Goal: Communication & Community: Participate in discussion

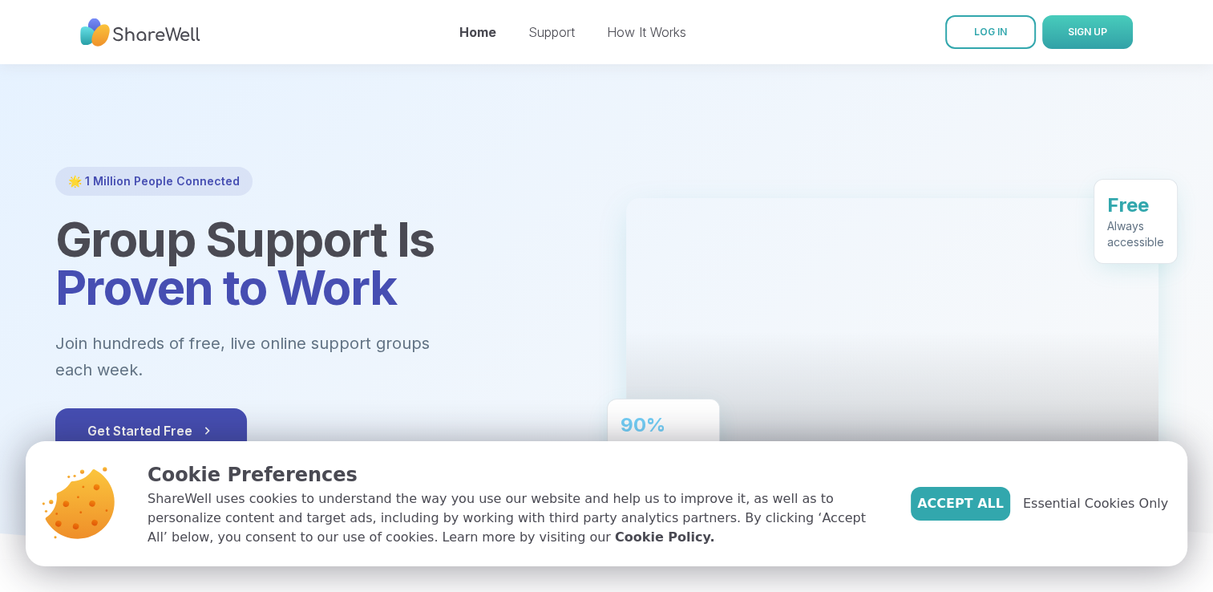
click at [1069, 26] on span "SIGN UP" at bounding box center [1087, 32] width 39 height 12
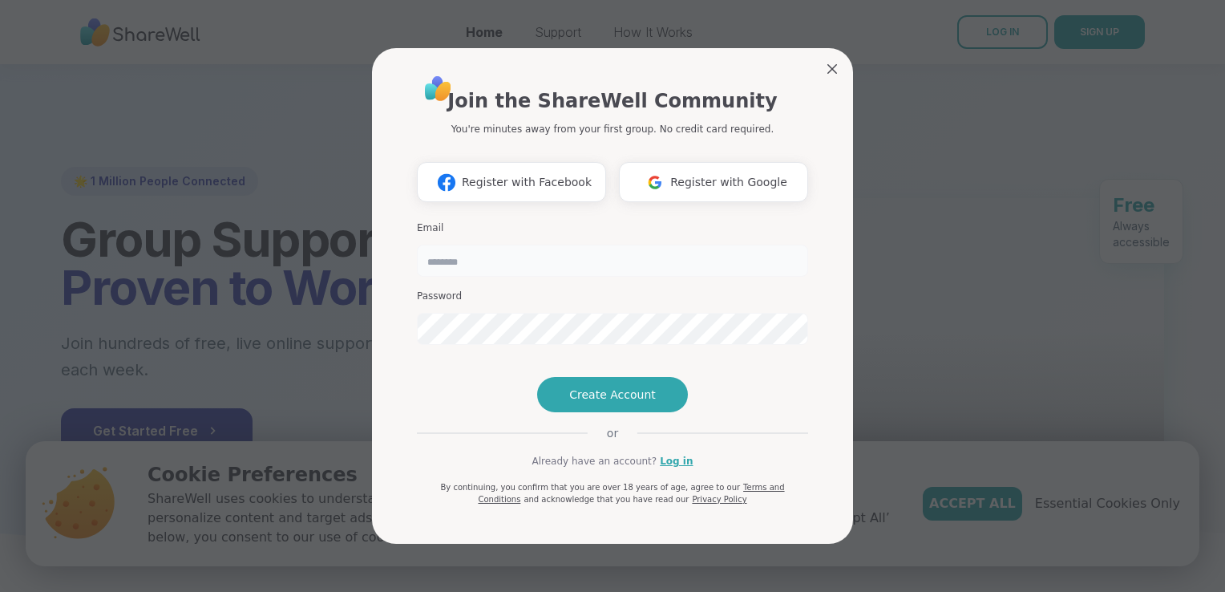
click at [615, 245] on input "email" at bounding box center [612, 261] width 391 height 32
click at [735, 174] on span "Register with Google" at bounding box center [728, 182] width 117 height 17
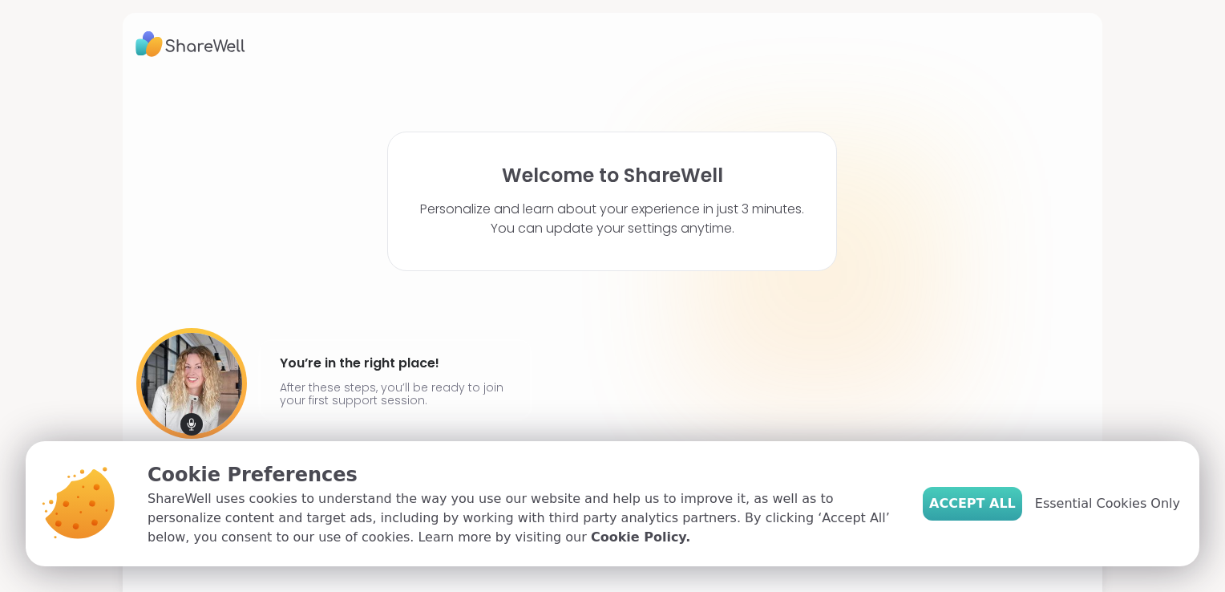
click at [1005, 506] on span "Accept All" at bounding box center [972, 503] width 87 height 19
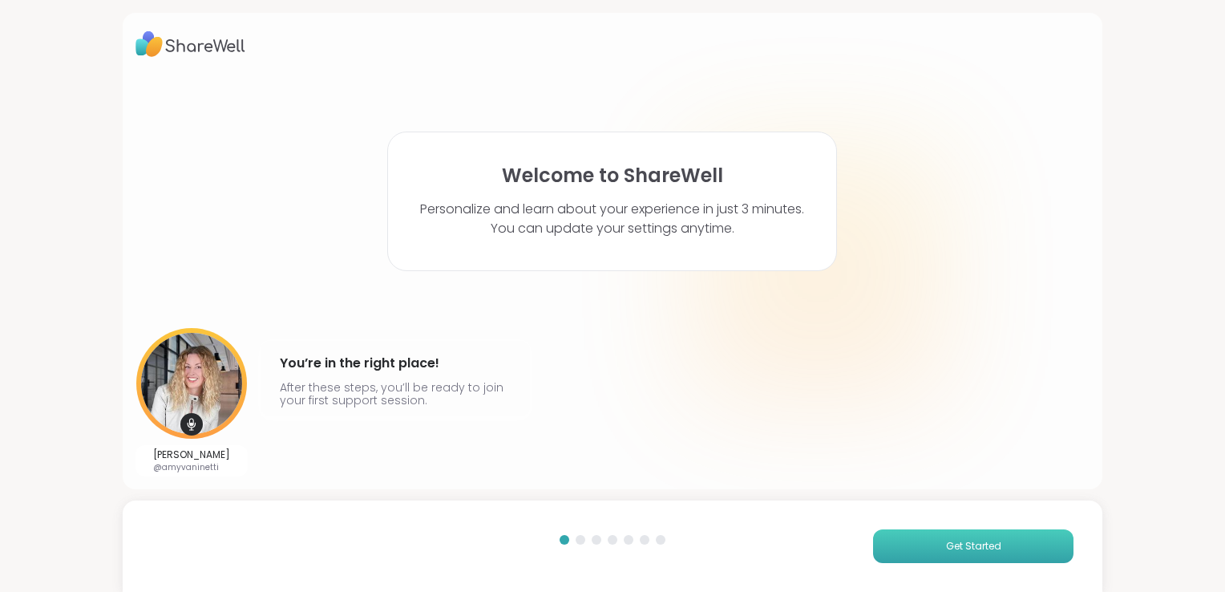
click at [943, 556] on button "Get Started" at bounding box center [973, 546] width 200 height 34
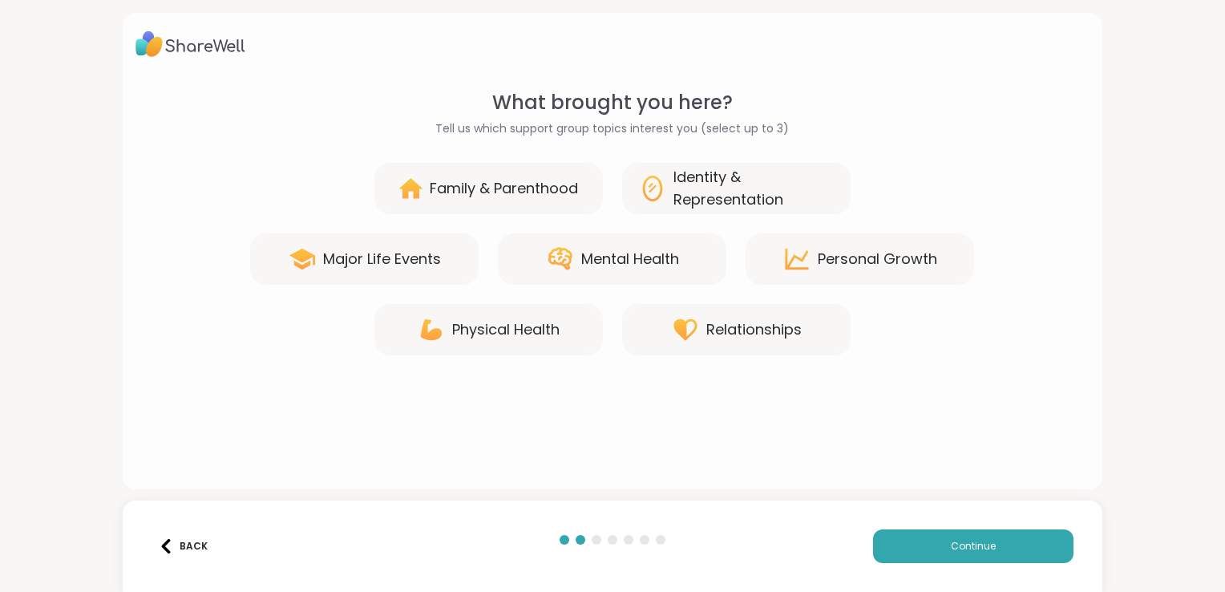
click at [629, 258] on div "Mental Health" at bounding box center [630, 259] width 98 height 22
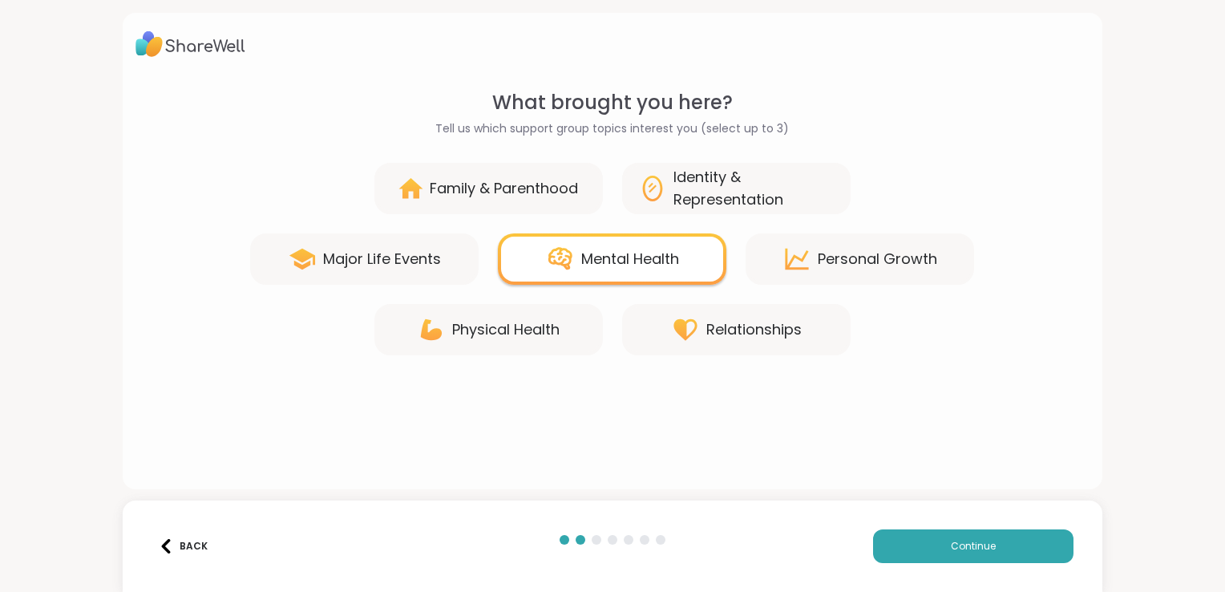
click at [720, 316] on div "Relationships" at bounding box center [736, 329] width 229 height 51
click at [844, 273] on div "Personal Growth" at bounding box center [860, 258] width 229 height 51
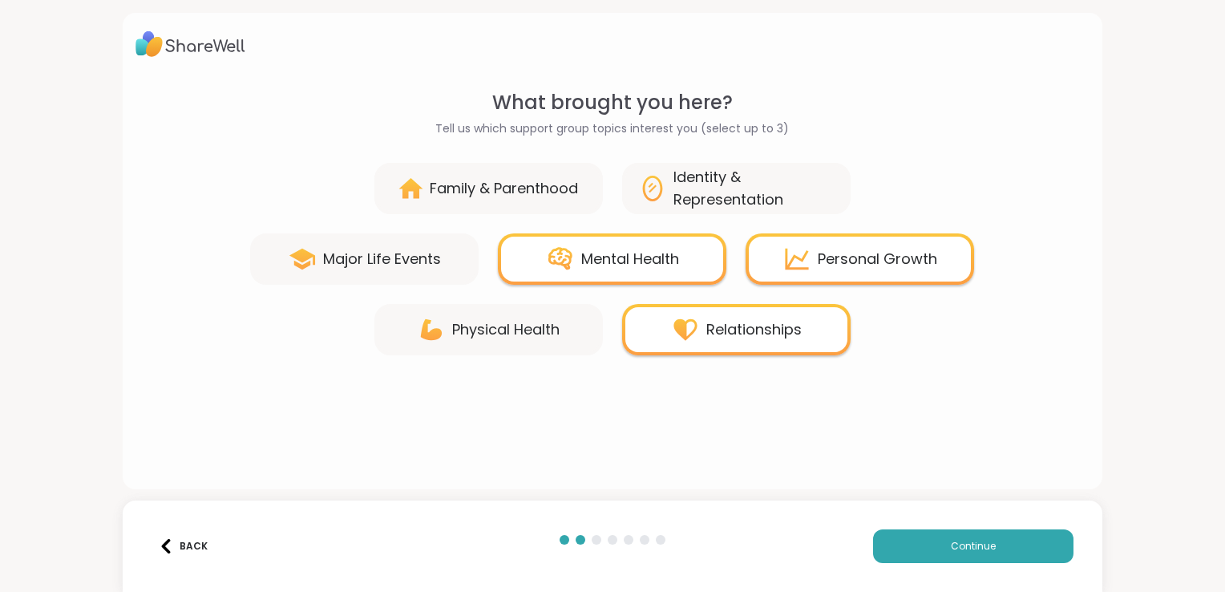
click at [771, 177] on div "Identity & Representation" at bounding box center [754, 188] width 161 height 45
click at [644, 200] on icon at bounding box center [652, 188] width 29 height 29
click at [659, 191] on icon at bounding box center [652, 188] width 29 height 29
click at [824, 250] on div "Personal Growth" at bounding box center [877, 259] width 119 height 22
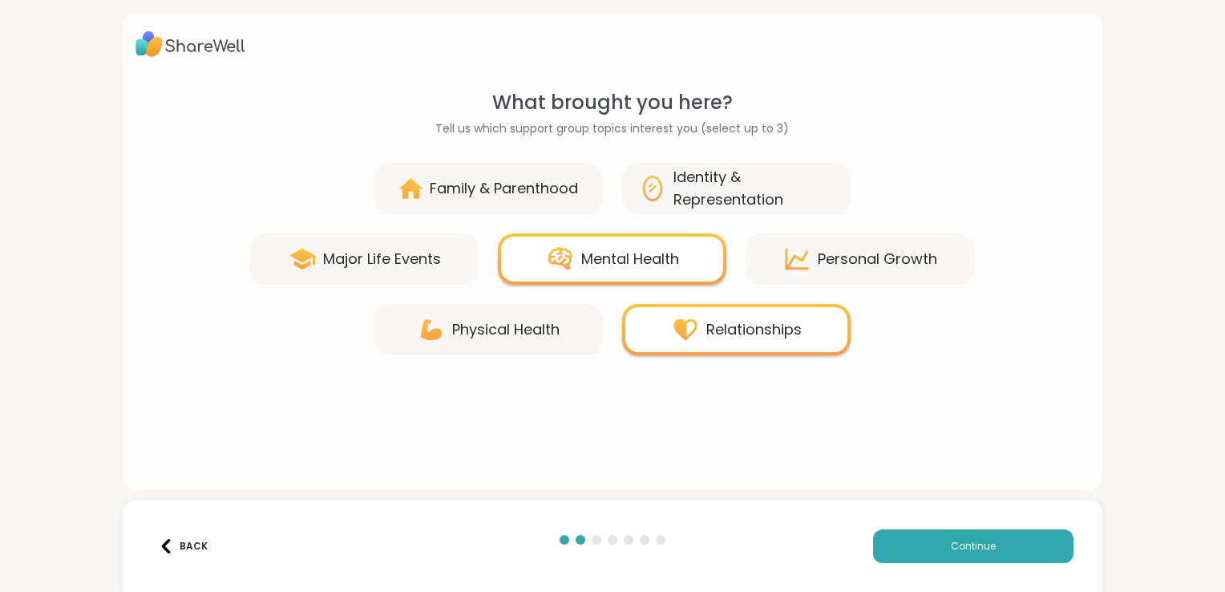
click at [784, 199] on div "Identity & Representation" at bounding box center [754, 188] width 161 height 45
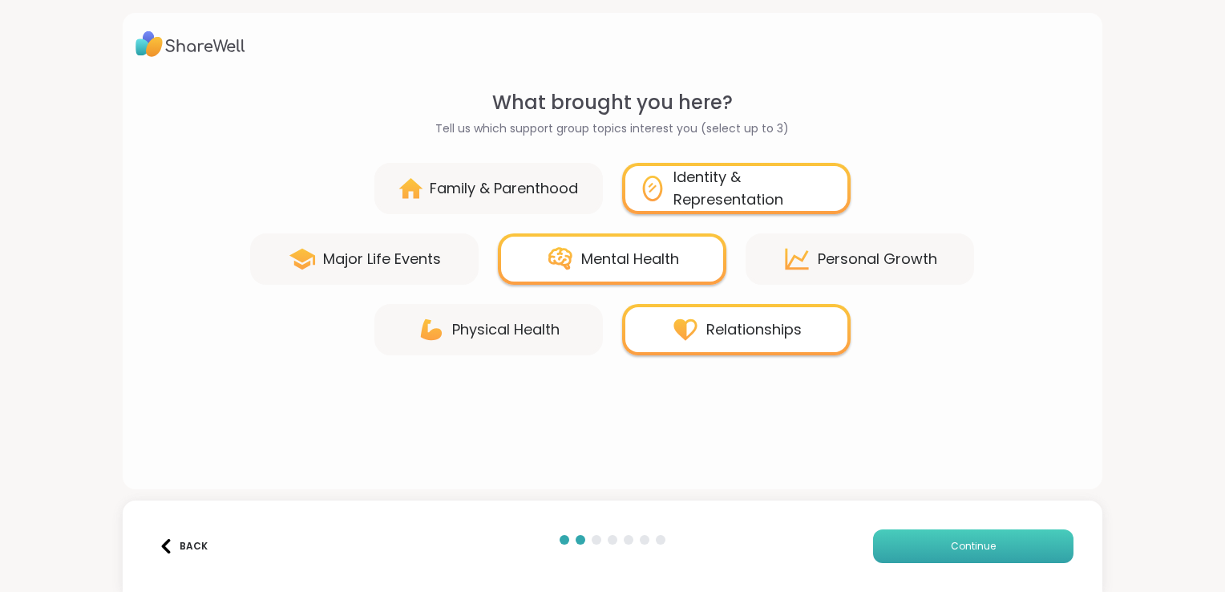
click at [1001, 531] on button "Continue" at bounding box center [973, 546] width 200 height 34
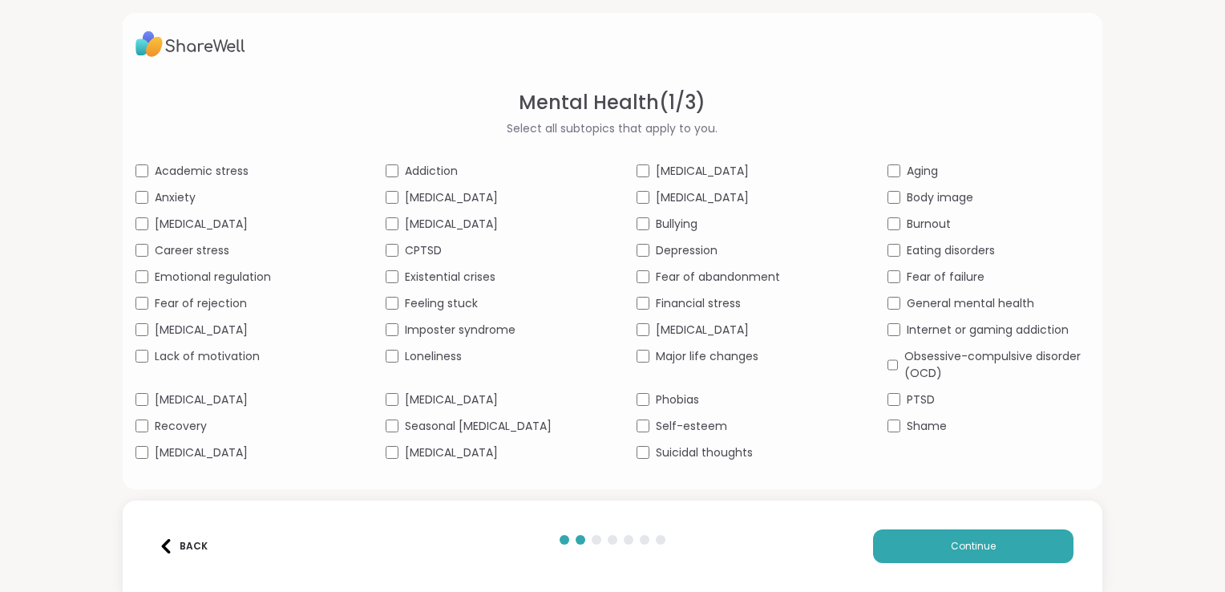
click at [160, 196] on span "Anxiety" at bounding box center [175, 197] width 41 height 17
click at [170, 168] on span "Academic stress" at bounding box center [202, 171] width 94 height 17
click at [176, 208] on div "Academic stress Addiction ADHD Aging Anxiety Bipolar disorder Body dysmorphia B…" at bounding box center [613, 312] width 954 height 298
click at [180, 220] on span "Borderline personality disorder" at bounding box center [201, 224] width 93 height 17
click at [194, 251] on span "Career stress" at bounding box center [192, 250] width 75 height 17
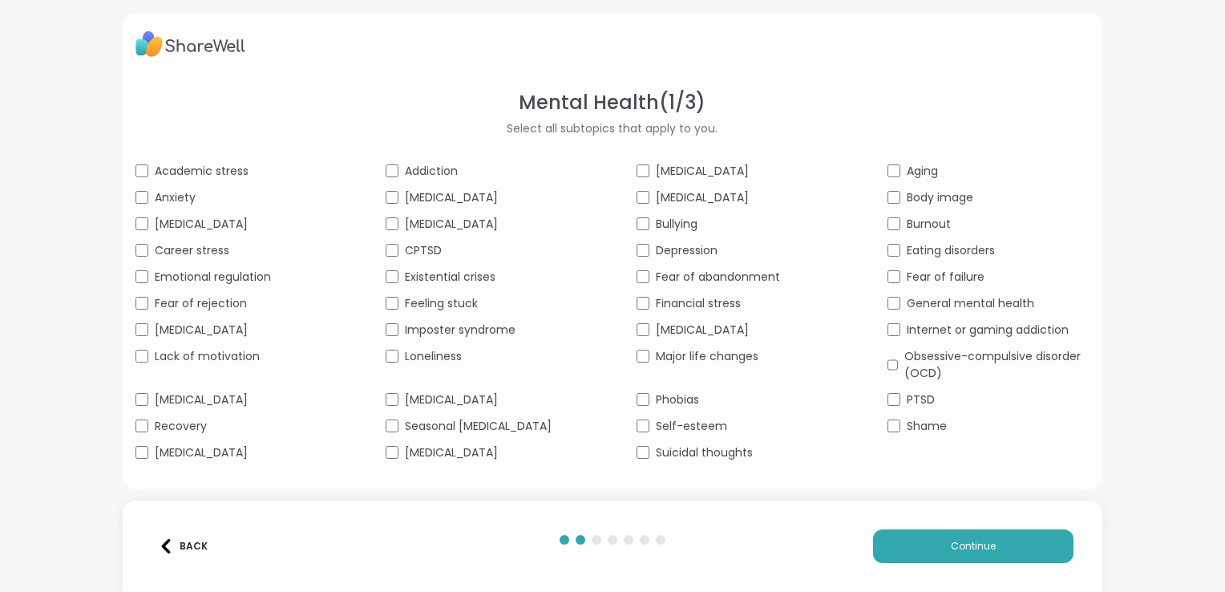
click at [202, 277] on span "Emotional regulation" at bounding box center [213, 277] width 116 height 17
click at [208, 309] on span "Fear of rejection" at bounding box center [201, 303] width 92 height 17
click at [220, 360] on span "Lack of motivation" at bounding box center [207, 356] width 105 height 17
click at [216, 397] on span "Panic attacks" at bounding box center [201, 399] width 93 height 17
click at [191, 446] on span "Social anxiety" at bounding box center [201, 452] width 93 height 17
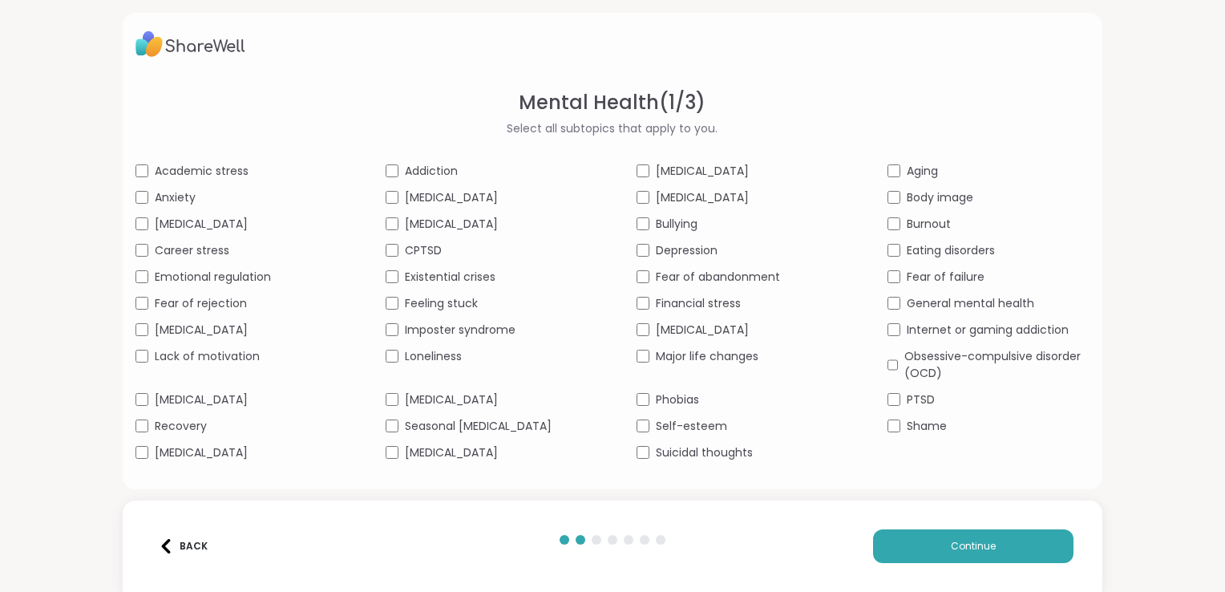
click at [196, 424] on span "Recovery" at bounding box center [181, 426] width 52 height 17
click at [423, 168] on span "Addiction" at bounding box center [431, 171] width 53 height 17
click at [427, 194] on span "Bipolar disorder" at bounding box center [451, 197] width 93 height 17
click at [423, 246] on span "CPTSD" at bounding box center [423, 250] width 37 height 17
click at [437, 309] on span "Feeling stuck" at bounding box center [441, 303] width 73 height 17
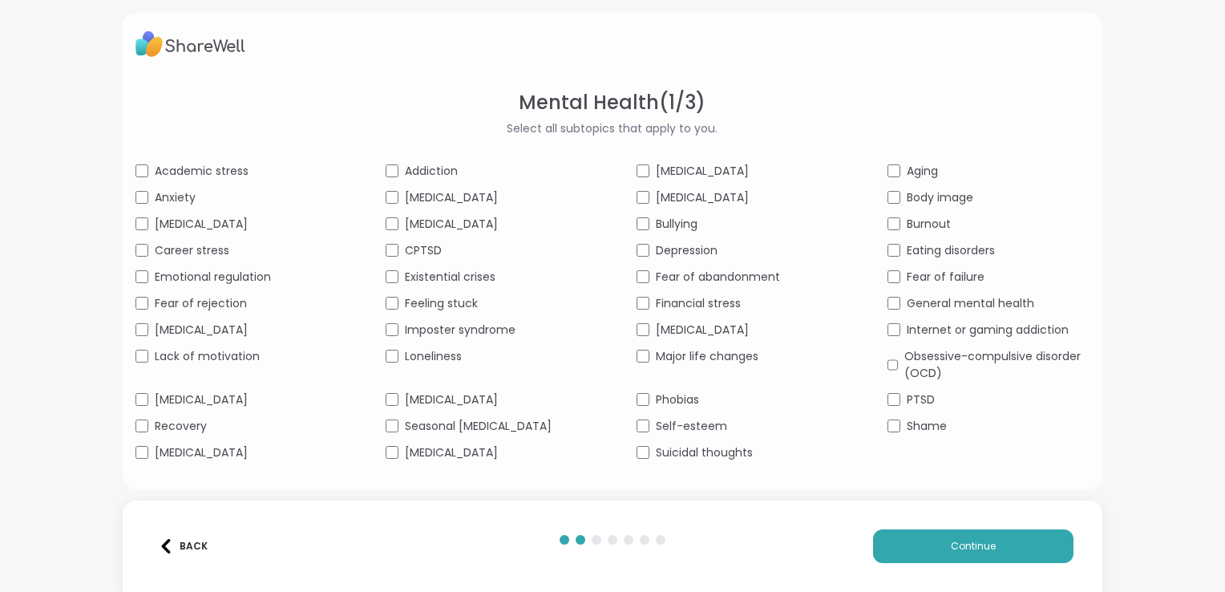
click at [449, 326] on span "Imposter syndrome" at bounding box center [460, 330] width 111 height 17
click at [451, 354] on span "Loneliness" at bounding box center [433, 356] width 57 height 17
click at [451, 402] on span "Perfectionism" at bounding box center [451, 399] width 93 height 17
click at [474, 448] on span "Stress management" at bounding box center [451, 452] width 93 height 17
click at [672, 168] on span "ADHD" at bounding box center [702, 171] width 93 height 17
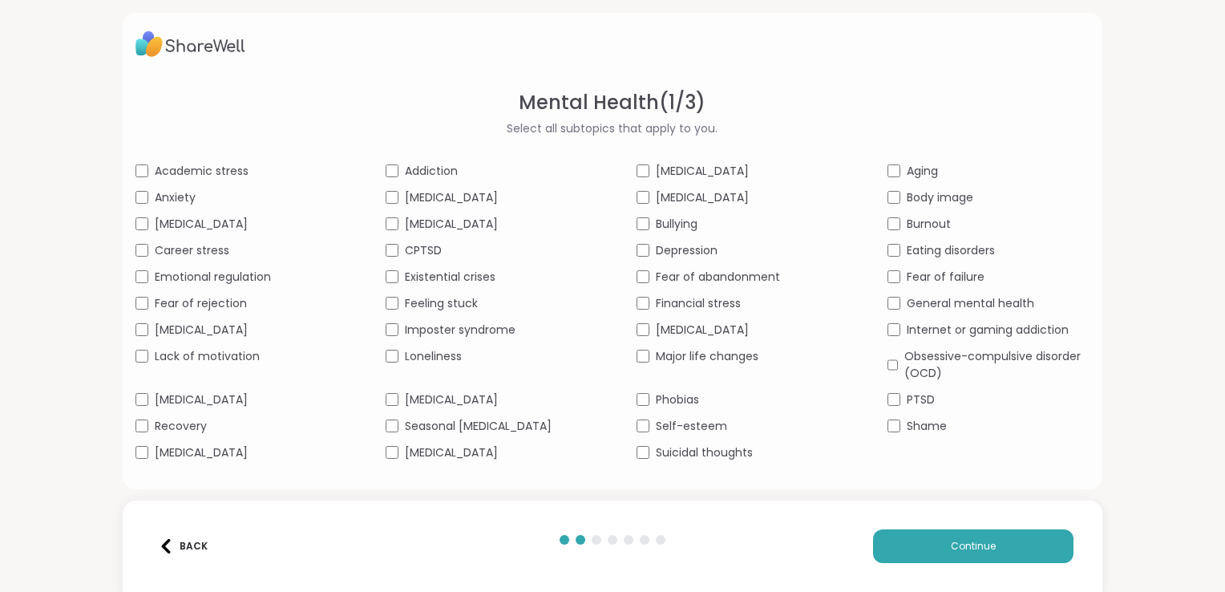
click at [685, 194] on span "Body dysmorphia" at bounding box center [702, 197] width 93 height 17
click at [686, 223] on span "Bullying" at bounding box center [677, 224] width 42 height 17
click at [694, 237] on div "Academic stress Addiction ADHD Aging Anxiety Bipolar disorder Body dysmorphia B…" at bounding box center [613, 312] width 954 height 298
click at [698, 248] on span "Depression" at bounding box center [687, 250] width 62 height 17
click at [713, 269] on span "Fear of abandonment" at bounding box center [718, 277] width 124 height 17
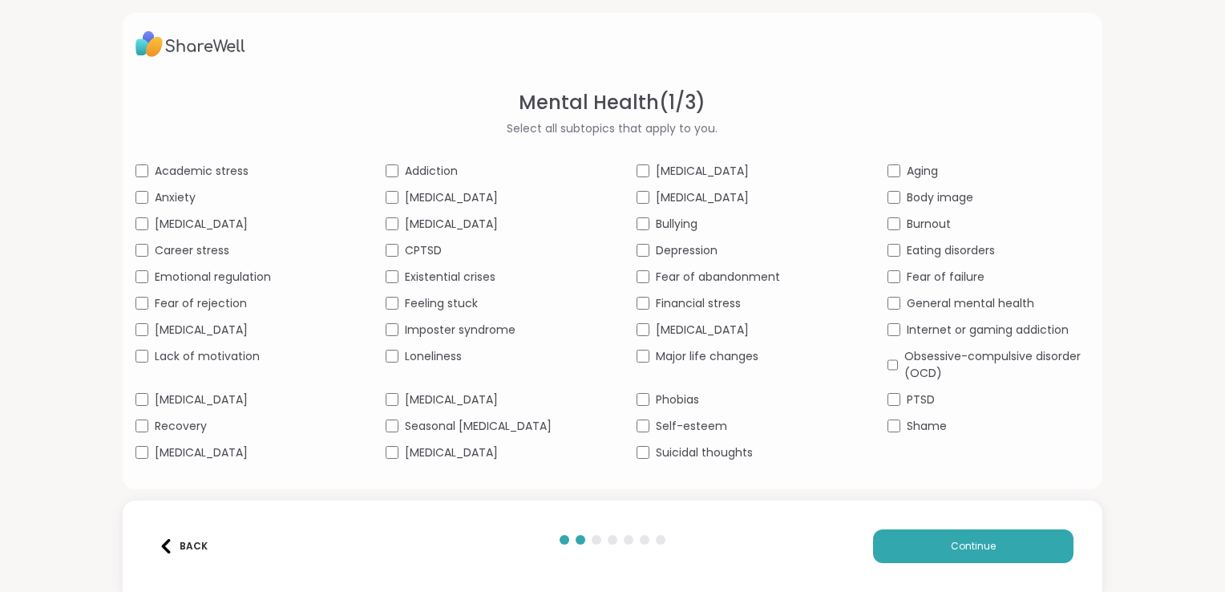
click at [714, 307] on span "Financial stress" at bounding box center [698, 303] width 85 height 17
click at [719, 330] on span "Impulse control disorders" at bounding box center [702, 330] width 93 height 17
click at [726, 356] on span "Major life changes" at bounding box center [707, 356] width 103 height 17
click at [683, 403] on span "Phobias" at bounding box center [677, 399] width 43 height 17
click at [693, 422] on span "Self-esteem" at bounding box center [691, 426] width 71 height 17
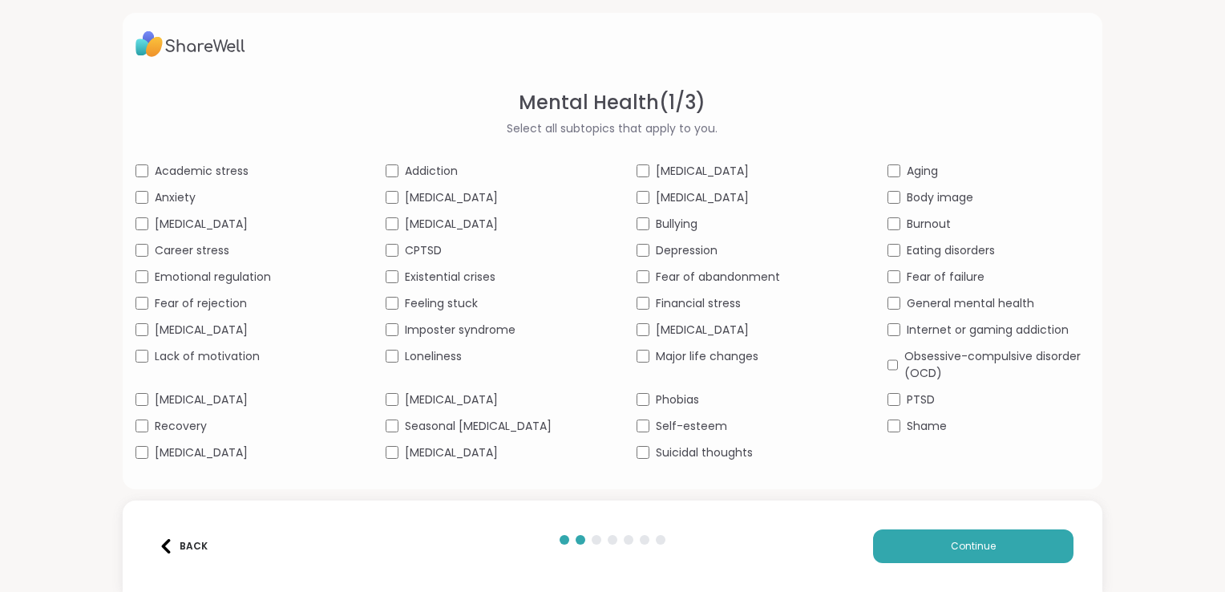
click at [704, 452] on span "Suicidal thoughts" at bounding box center [704, 452] width 97 height 17
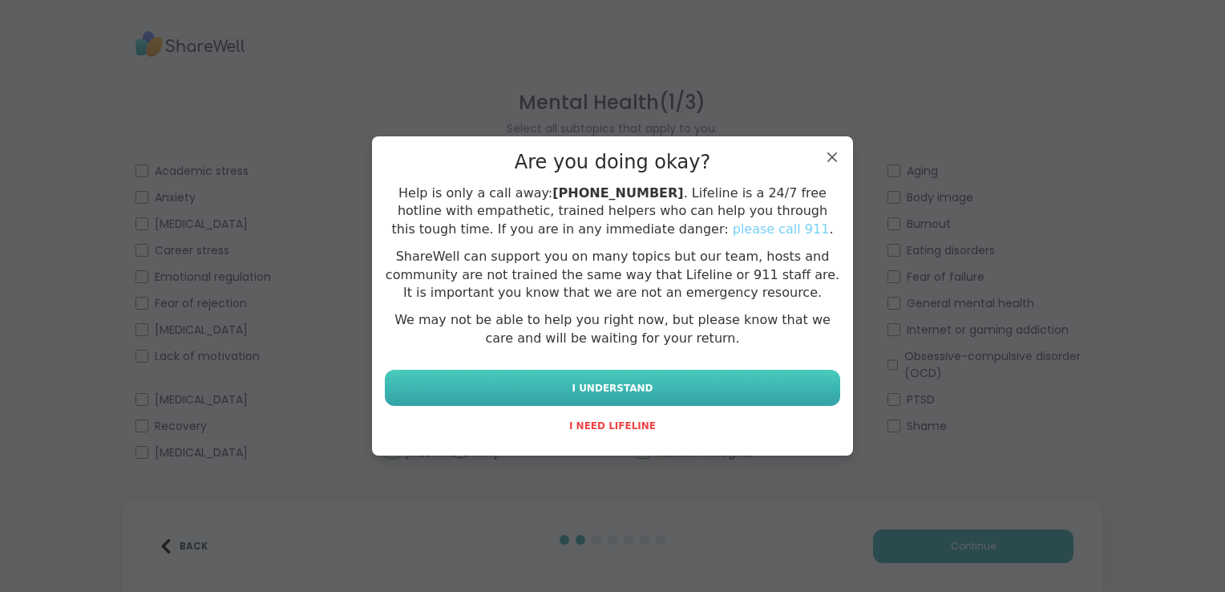
click at [650, 390] on button "I UNDERSTAND" at bounding box center [612, 388] width 455 height 36
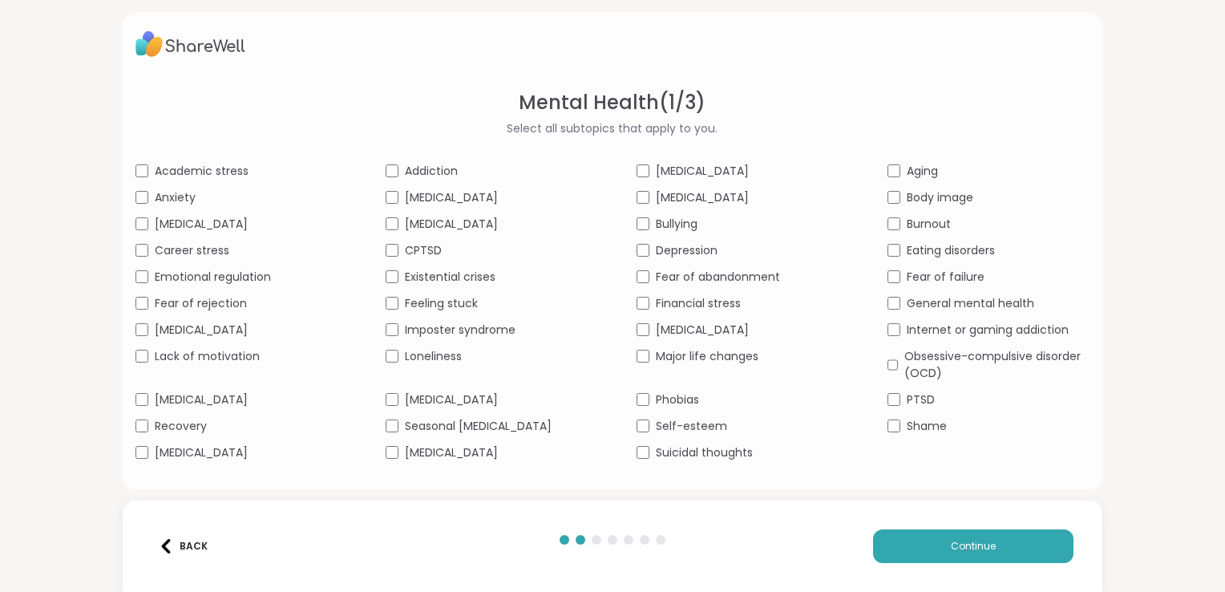
click at [656, 457] on span "Suicidal thoughts" at bounding box center [704, 452] width 97 height 17
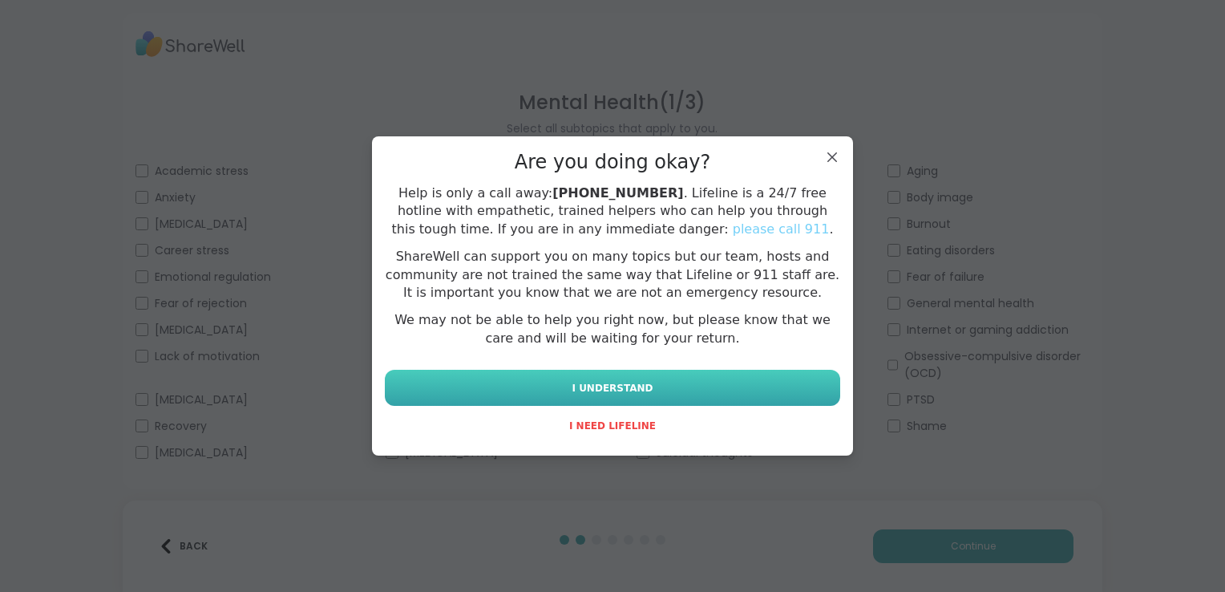
click at [682, 370] on button "I UNDERSTAND" at bounding box center [612, 388] width 455 height 36
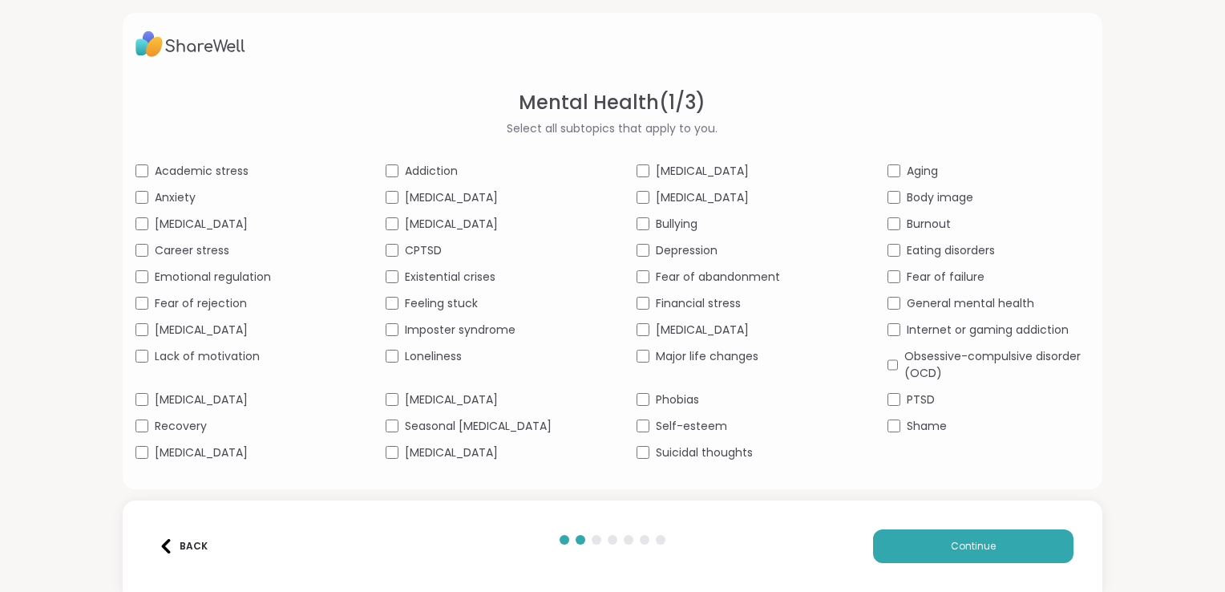
click at [895, 194] on div "Body image" at bounding box center [989, 197] width 203 height 17
click at [893, 224] on div "Burnout" at bounding box center [989, 224] width 203 height 17
click at [907, 253] on span "Eating disorders" at bounding box center [951, 250] width 88 height 17
click at [924, 274] on span "Fear of failure" at bounding box center [946, 277] width 78 height 17
click at [943, 307] on span "General mental health" at bounding box center [970, 303] width 127 height 17
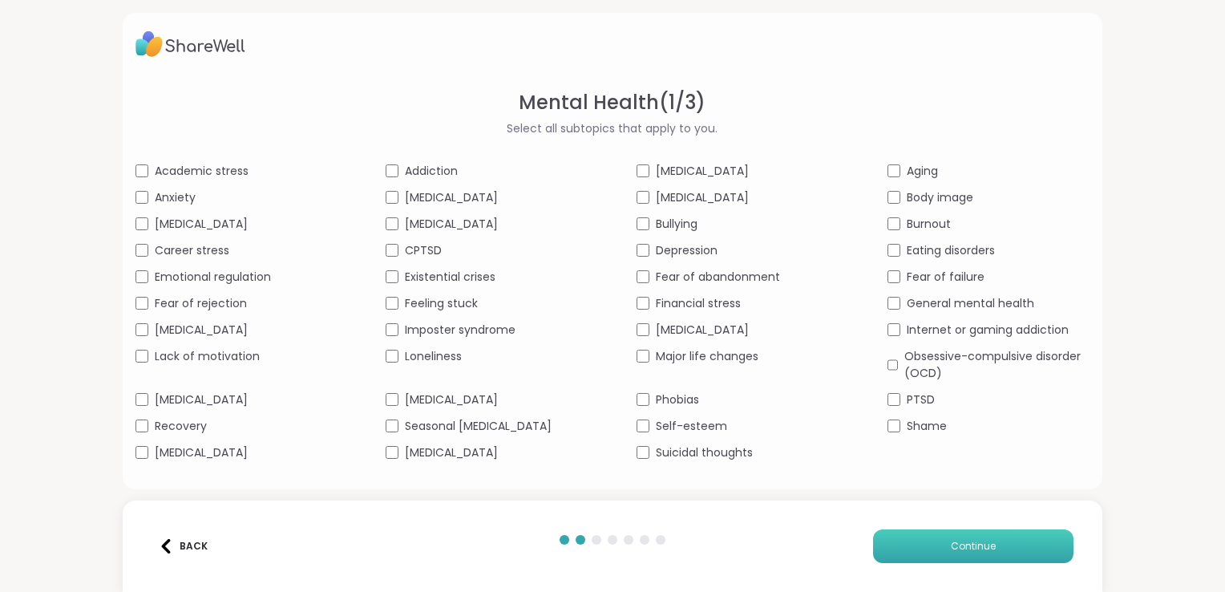
click at [964, 548] on span "Continue" at bounding box center [973, 546] width 45 height 14
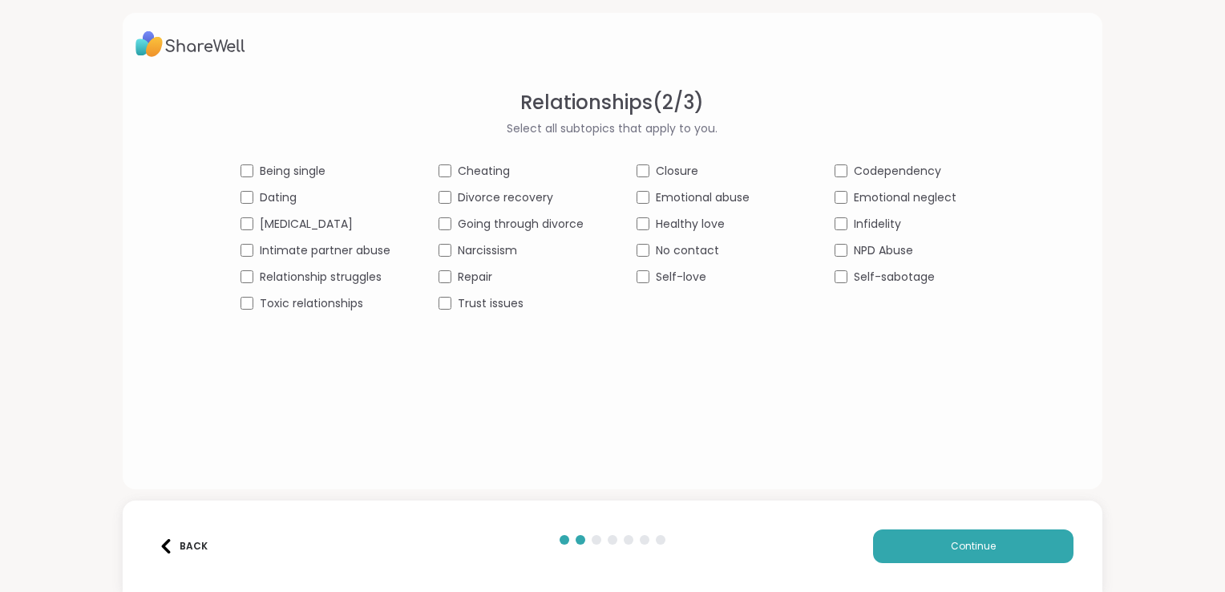
click at [275, 194] on span "Dating" at bounding box center [278, 197] width 37 height 17
click at [467, 166] on span "Cheating" at bounding box center [484, 171] width 52 height 17
click at [316, 273] on span "Relationship struggles" at bounding box center [321, 277] width 122 height 17
click at [343, 300] on span "Toxic relationships" at bounding box center [311, 303] width 103 height 17
click at [488, 307] on span "Trust issues" at bounding box center [491, 303] width 66 height 17
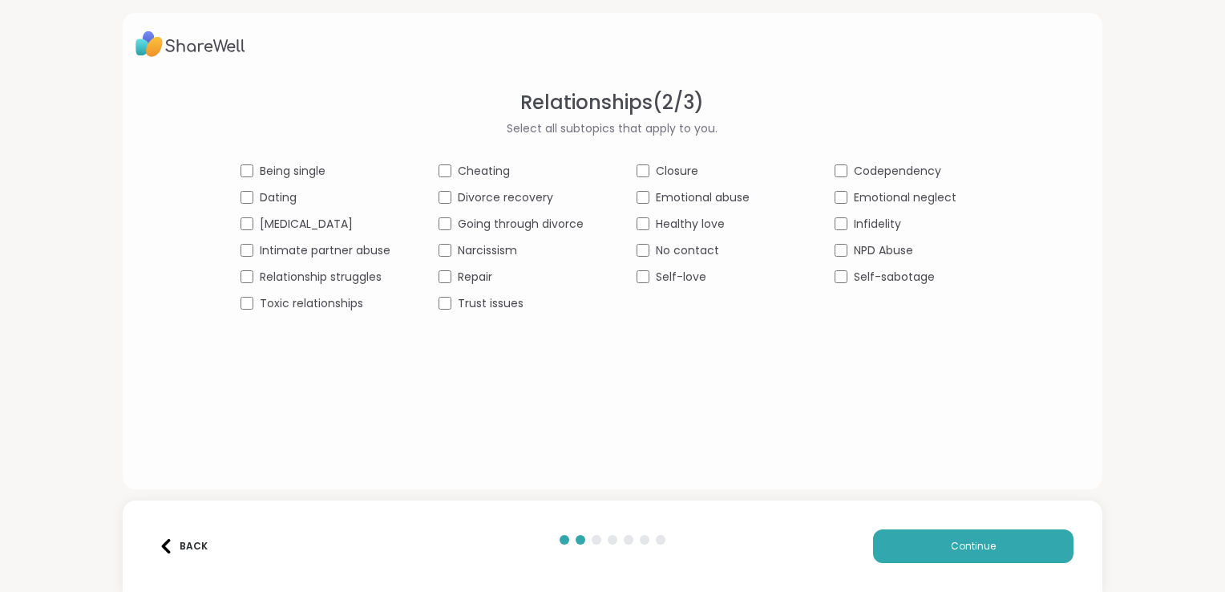
click at [722, 192] on span "Emotional abuse" at bounding box center [703, 197] width 94 height 17
click at [695, 271] on span "Self-love" at bounding box center [681, 277] width 51 height 17
click at [876, 172] on span "Codependency" at bounding box center [897, 171] width 87 height 17
click at [873, 225] on span "Infidelity" at bounding box center [877, 224] width 47 height 17
click at [883, 271] on span "Self-sabotage" at bounding box center [894, 277] width 81 height 17
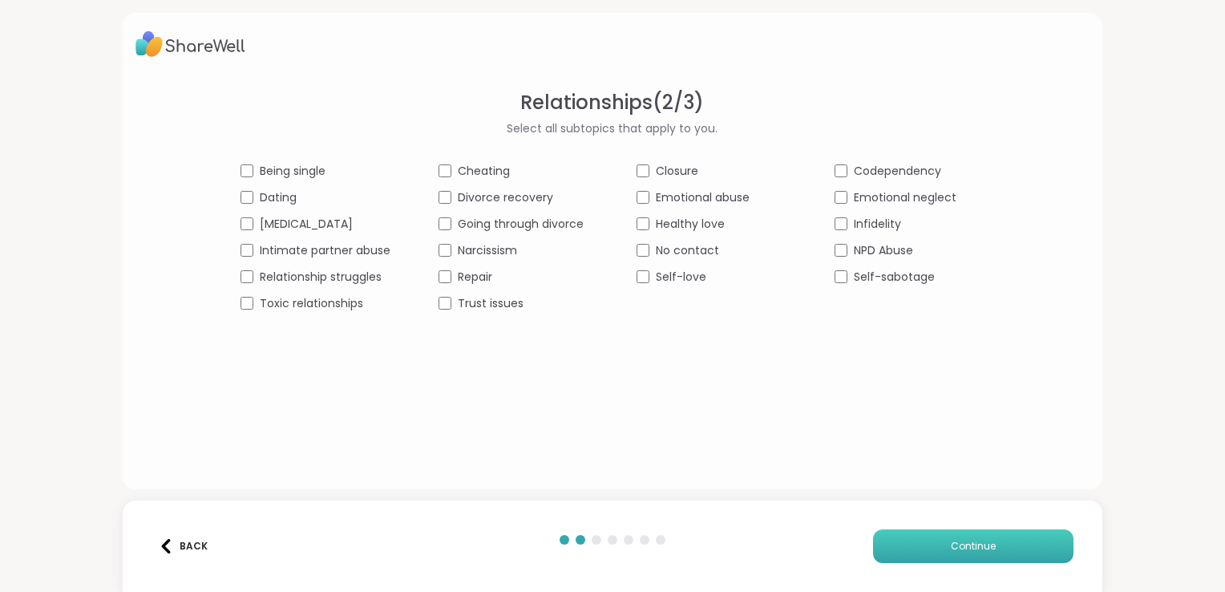
click at [989, 550] on button "Continue" at bounding box center [973, 546] width 200 height 34
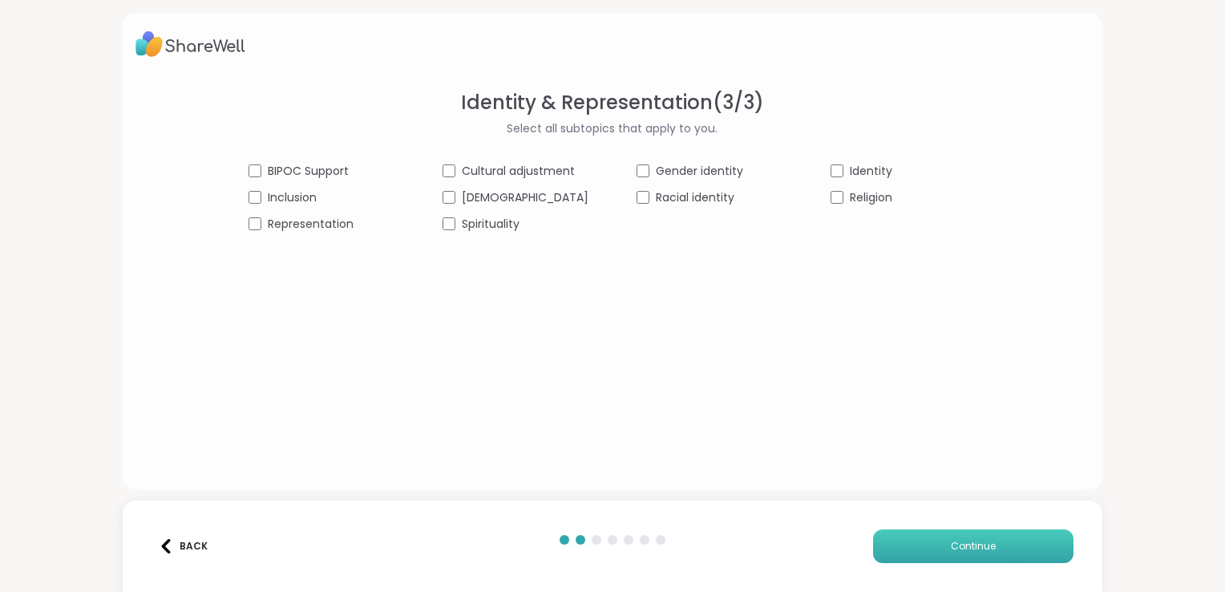
click at [956, 547] on span "Continue" at bounding box center [973, 546] width 45 height 14
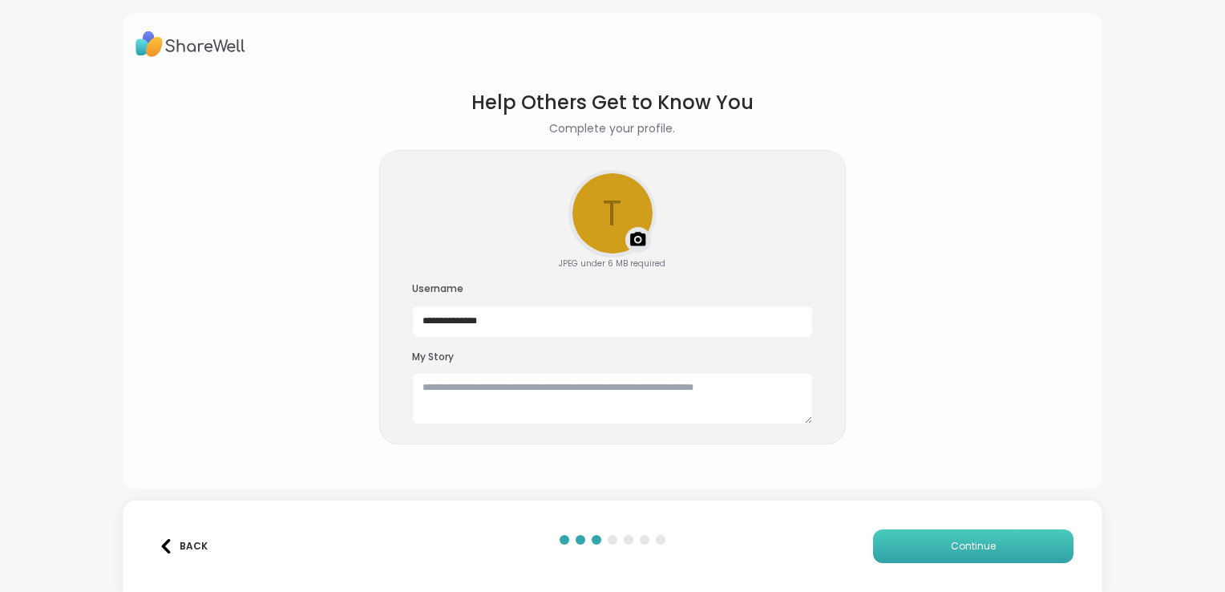
click at [956, 547] on span "Continue" at bounding box center [973, 546] width 45 height 14
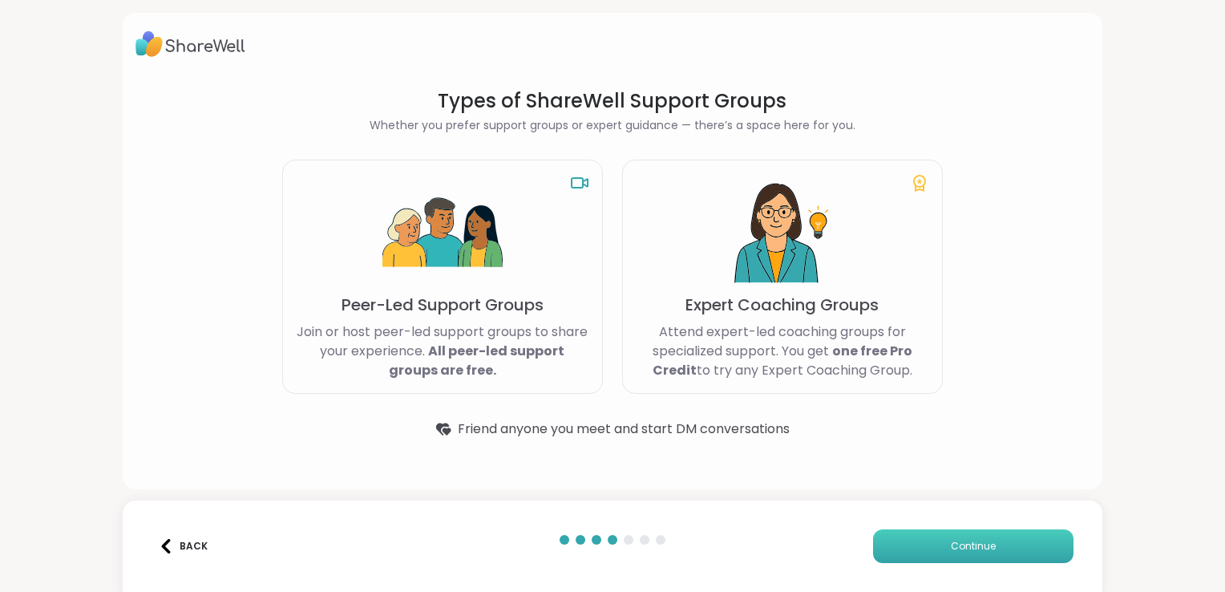
click at [908, 532] on button "Continue" at bounding box center [973, 546] width 200 height 34
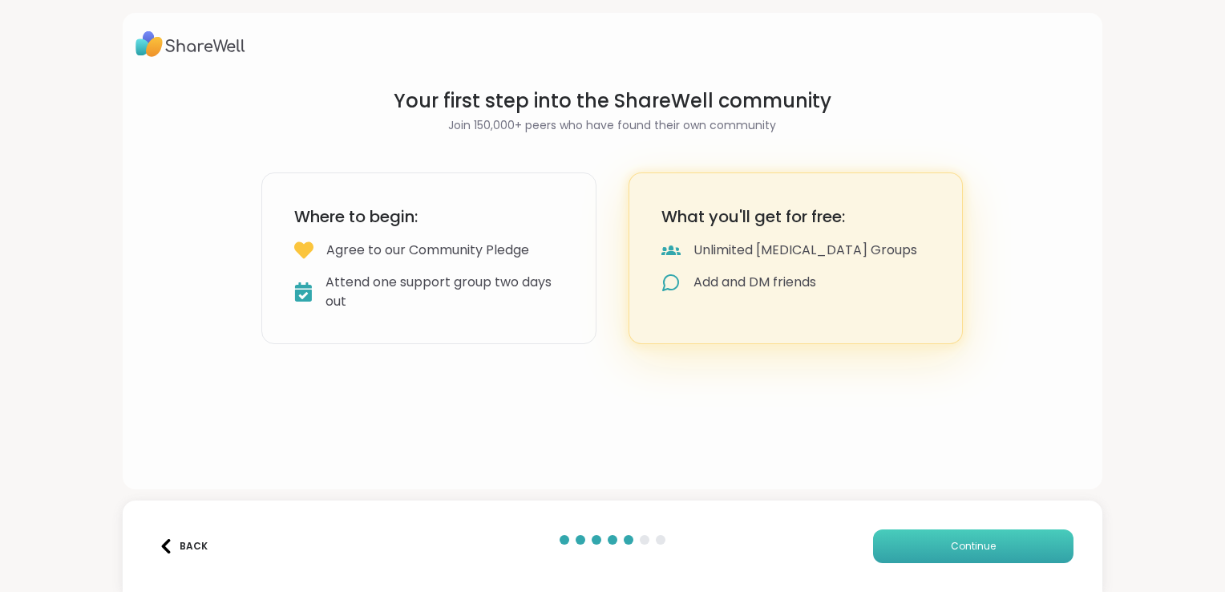
click at [908, 532] on button "Continue" at bounding box center [973, 546] width 200 height 34
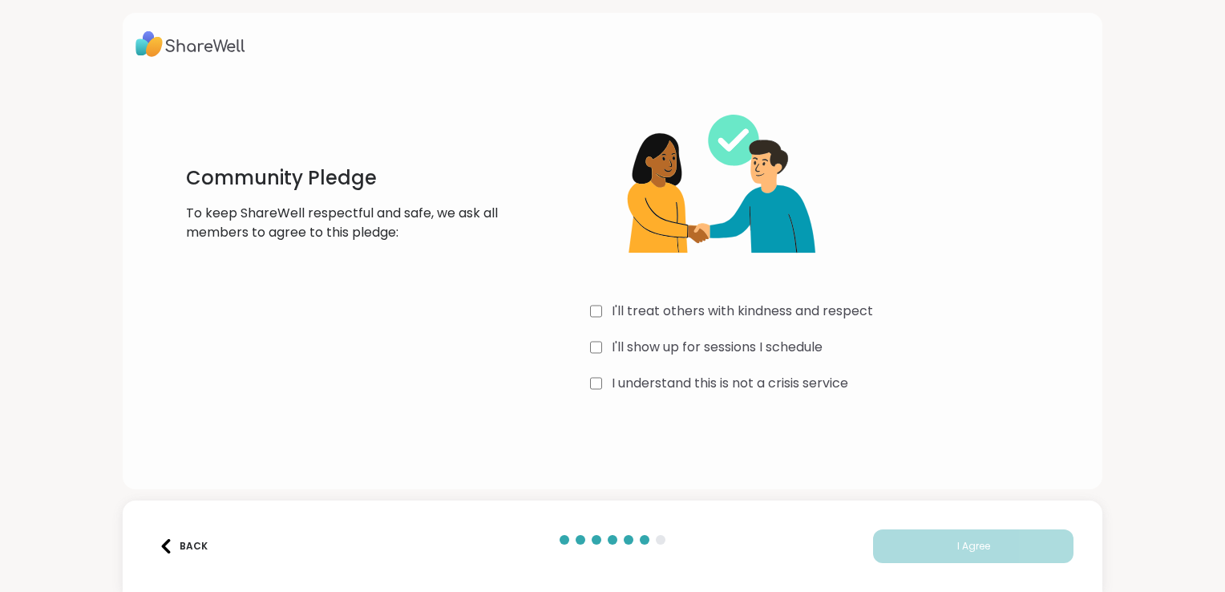
click at [728, 310] on label "I'll treat others with kindness and respect" at bounding box center [742, 310] width 261 height 19
click at [749, 351] on label "I'll show up for sessions I schedule" at bounding box center [717, 347] width 211 height 19
click at [769, 374] on label "I understand this is not a crisis service" at bounding box center [730, 383] width 237 height 19
click at [965, 528] on div "Back I Agree" at bounding box center [613, 545] width 980 height 91
click at [981, 560] on button "I Agree" at bounding box center [973, 546] width 200 height 34
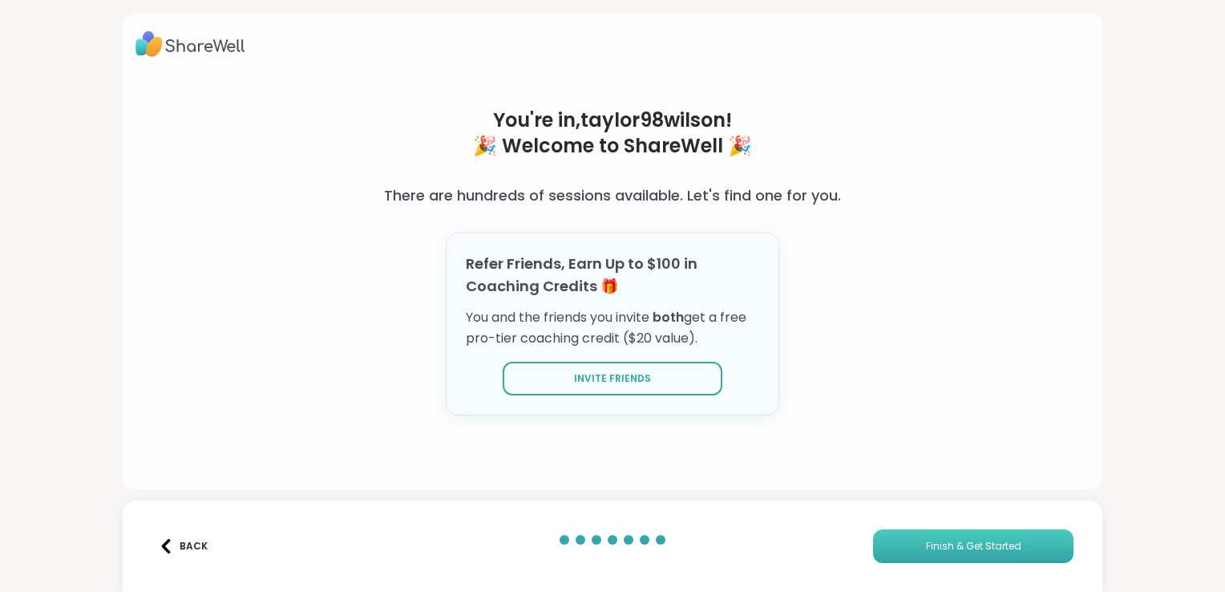
click at [1001, 544] on span "Finish & Get Started" at bounding box center [973, 546] width 95 height 14
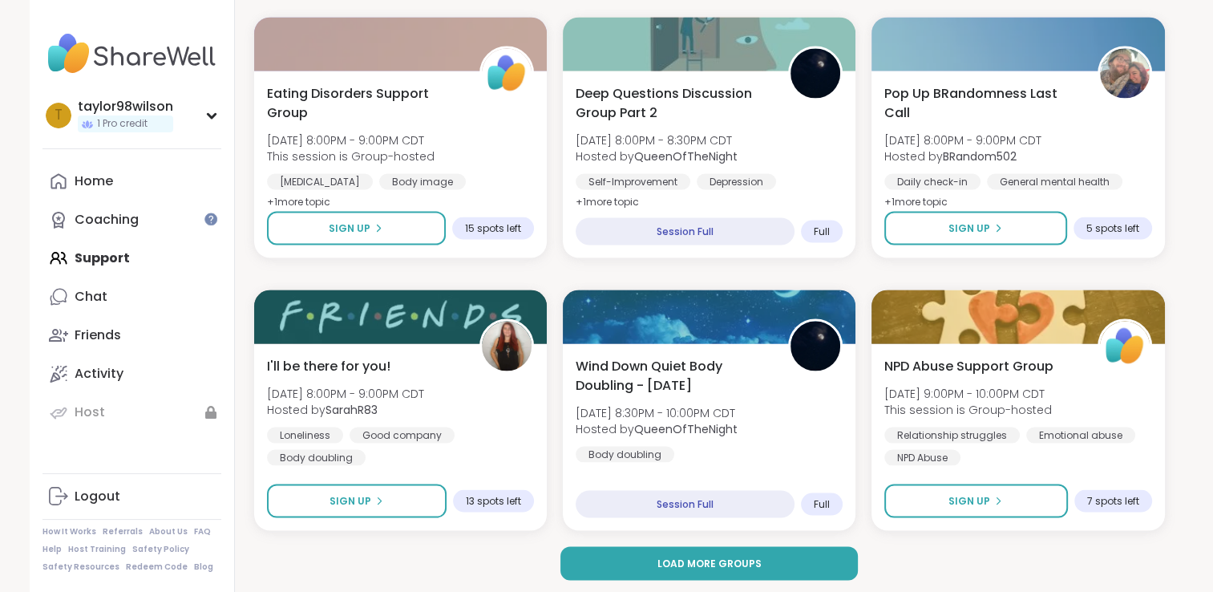
scroll to position [3023, 0]
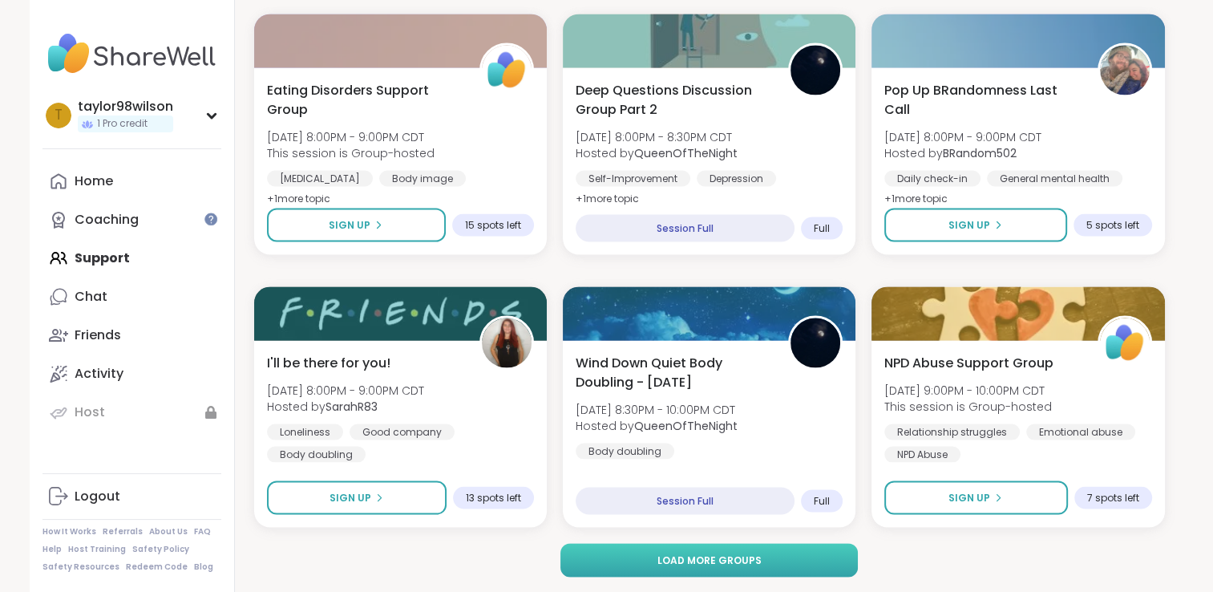
click at [778, 548] on button "Load more groups" at bounding box center [708, 560] width 297 height 34
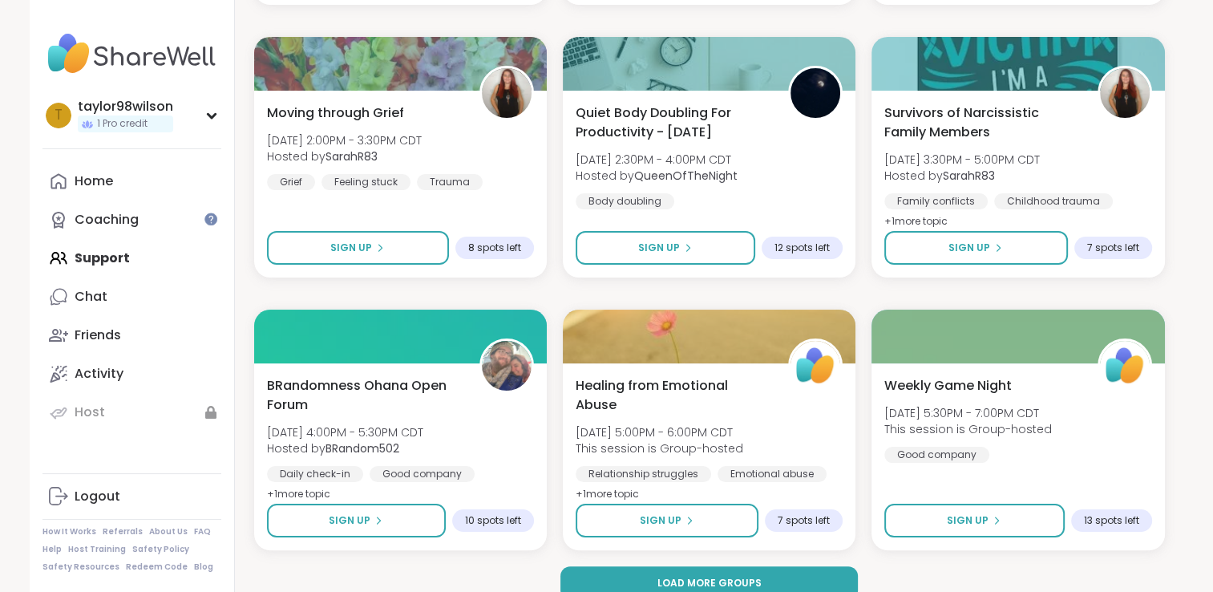
scroll to position [6294, 0]
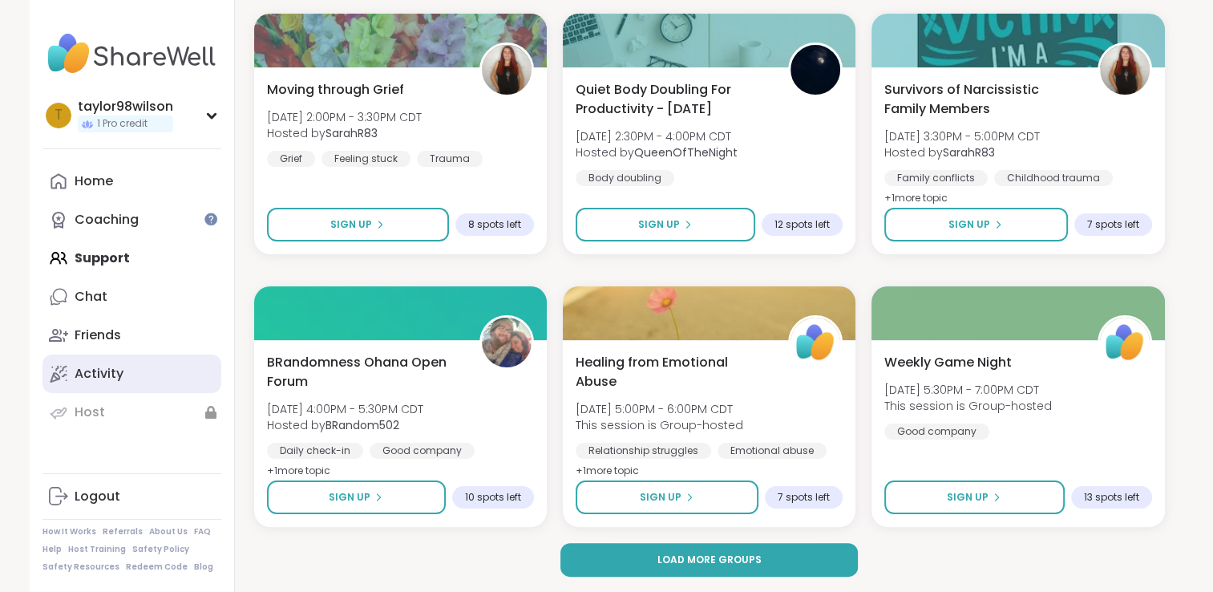
click at [138, 367] on link "Activity" at bounding box center [131, 373] width 179 height 38
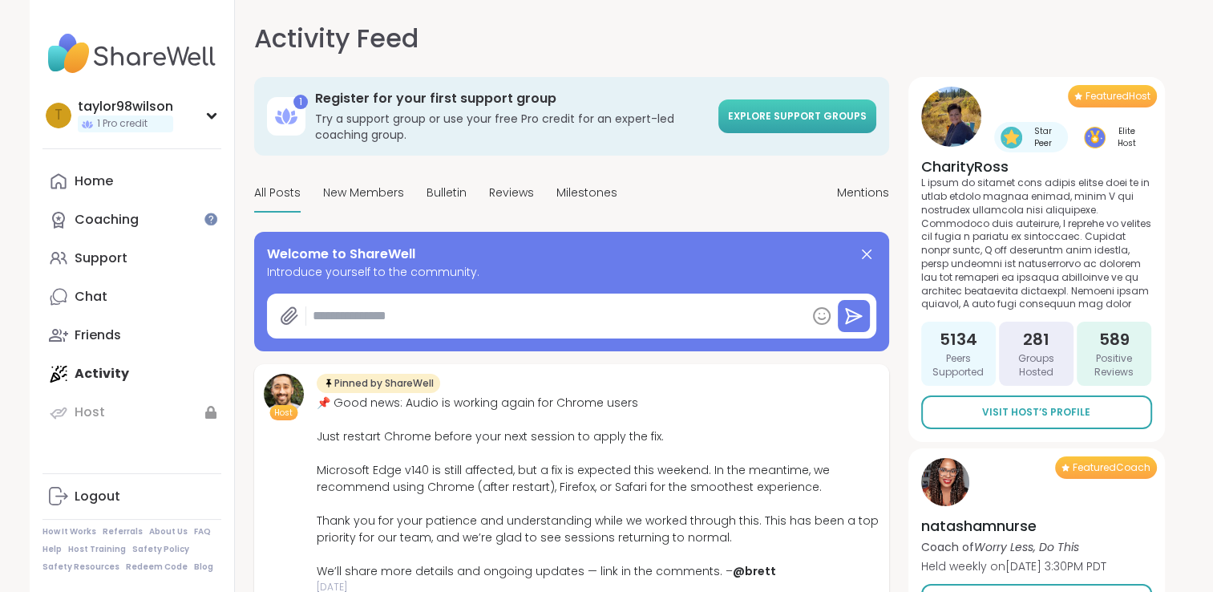
click at [766, 114] on span "Explore support groups" at bounding box center [797, 116] width 139 height 14
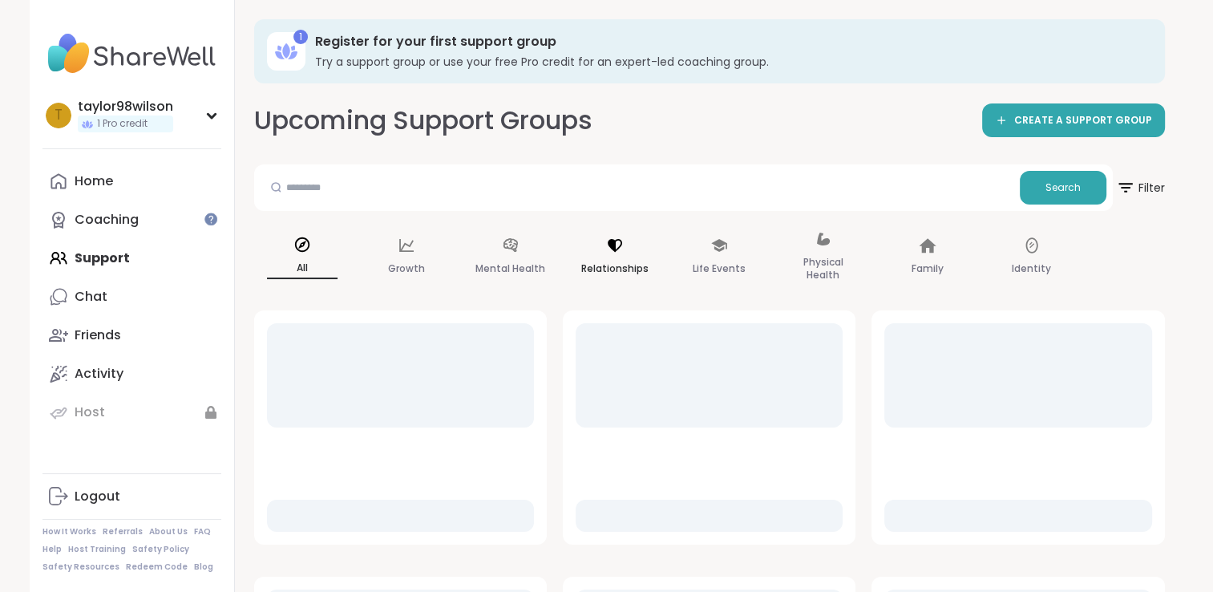
click at [617, 269] on p "Relationships" at bounding box center [614, 268] width 67 height 19
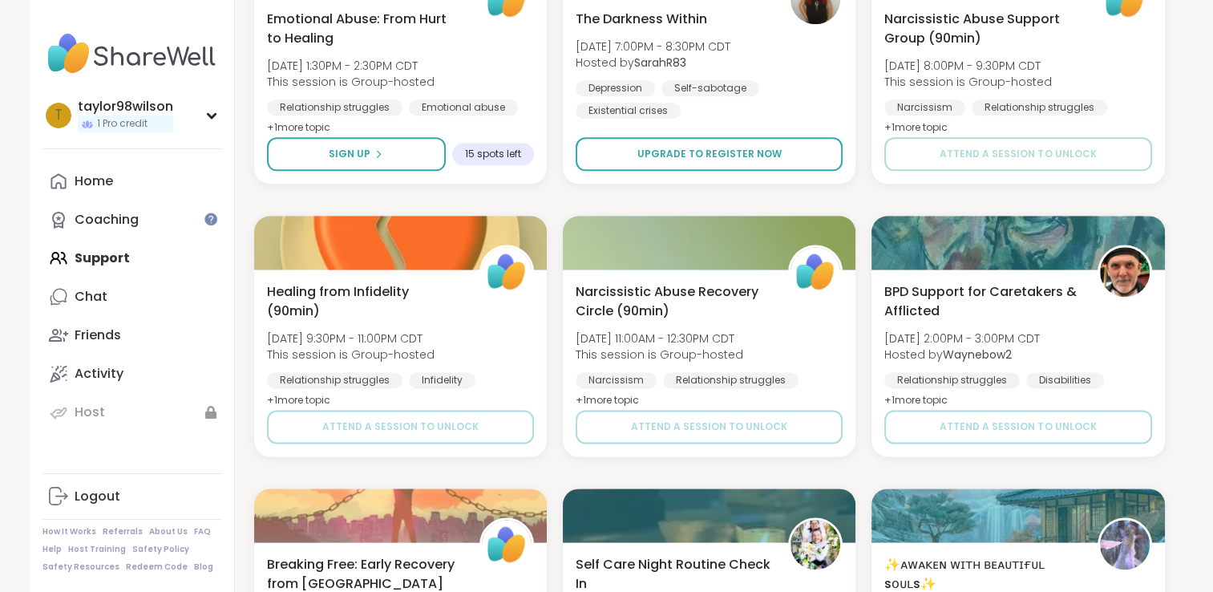
scroll to position [2167, 0]
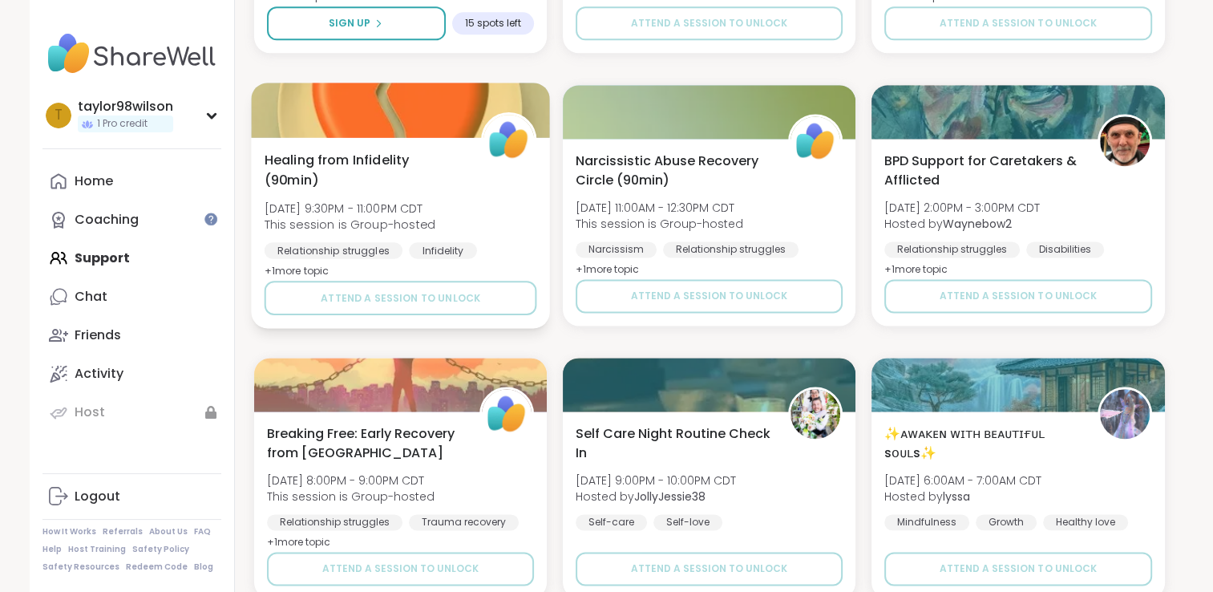
click at [318, 268] on span "+ 1 more topic" at bounding box center [296, 270] width 65 height 13
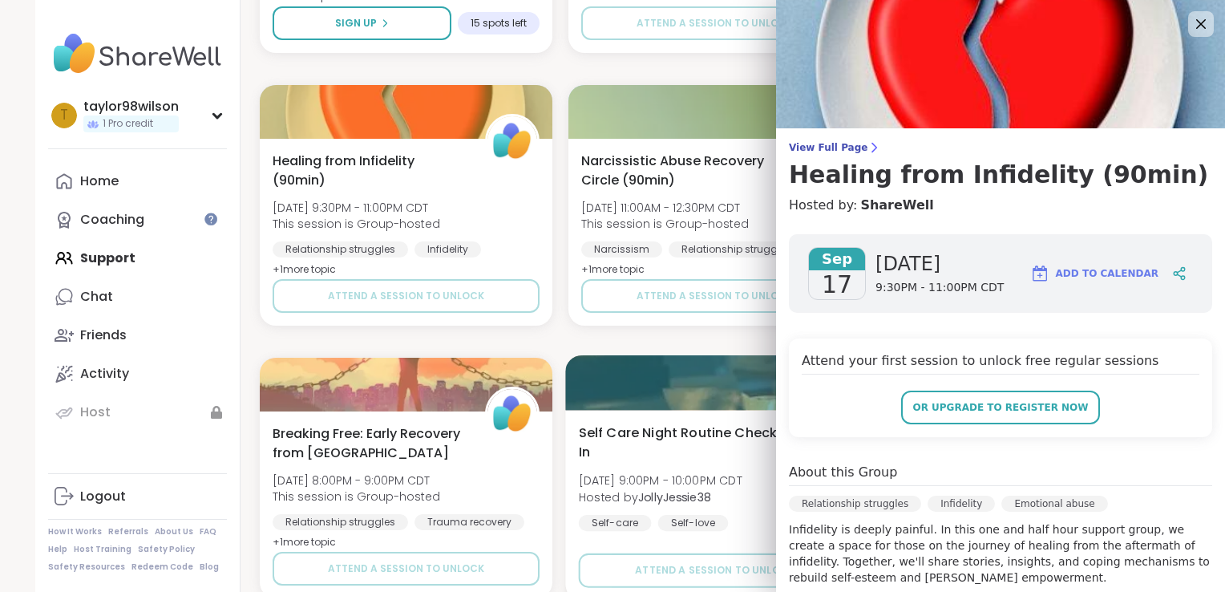
click at [684, 394] on div at bounding box center [715, 382] width 299 height 55
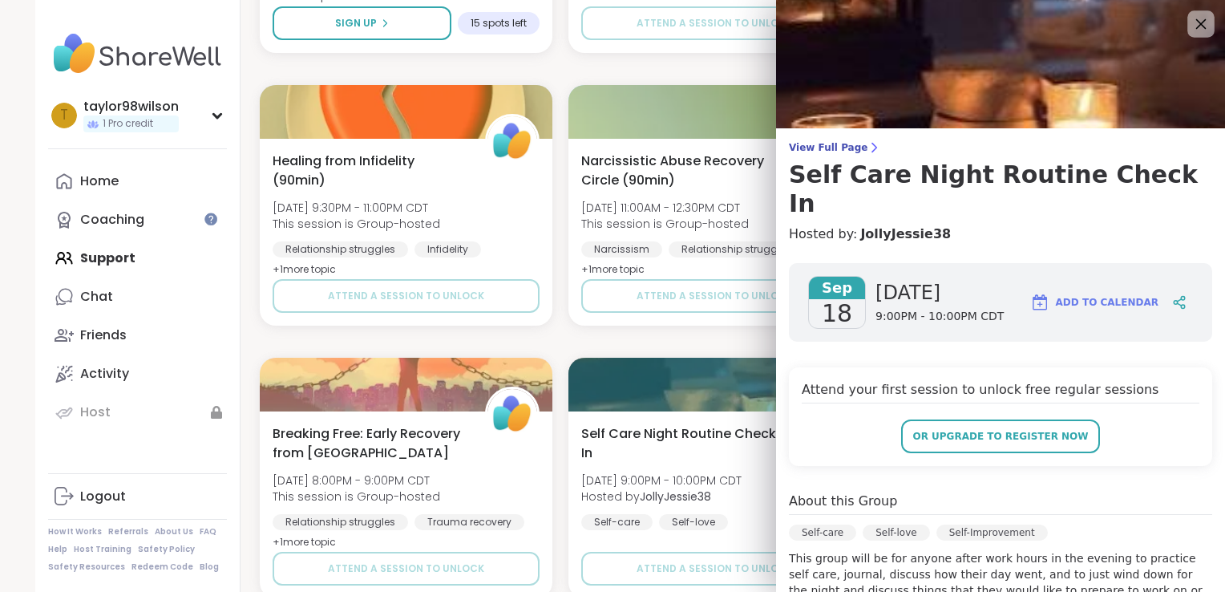
click at [1191, 26] on icon at bounding box center [1201, 24] width 20 height 20
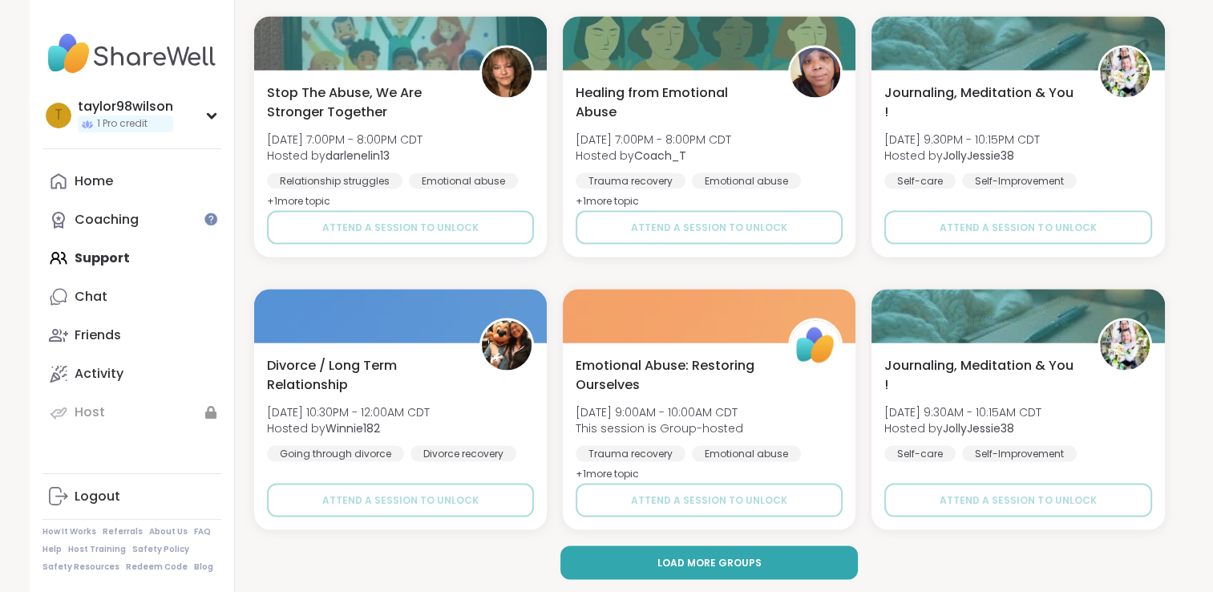
scroll to position [3057, 0]
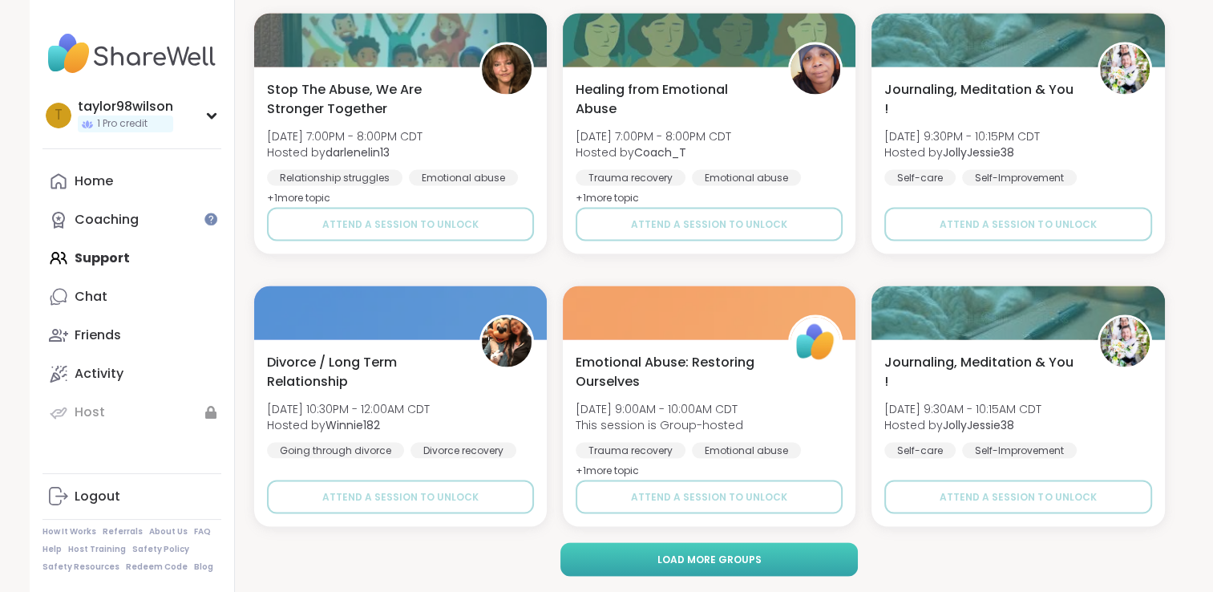
click at [696, 555] on span "Load more groups" at bounding box center [709, 559] width 104 height 14
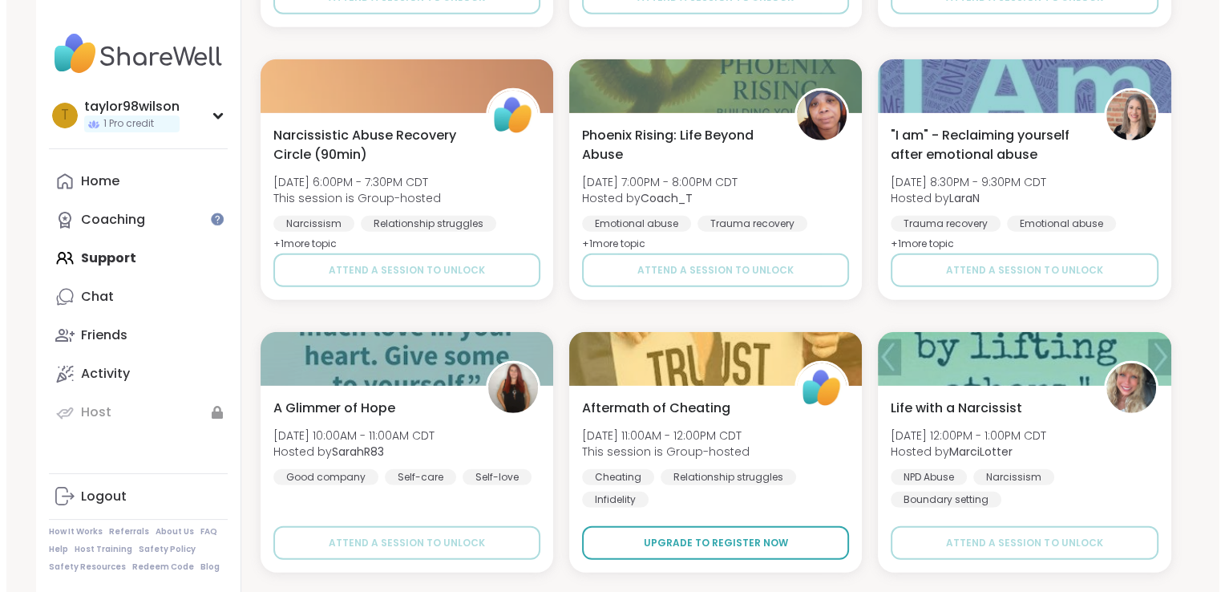
scroll to position [4647, 0]
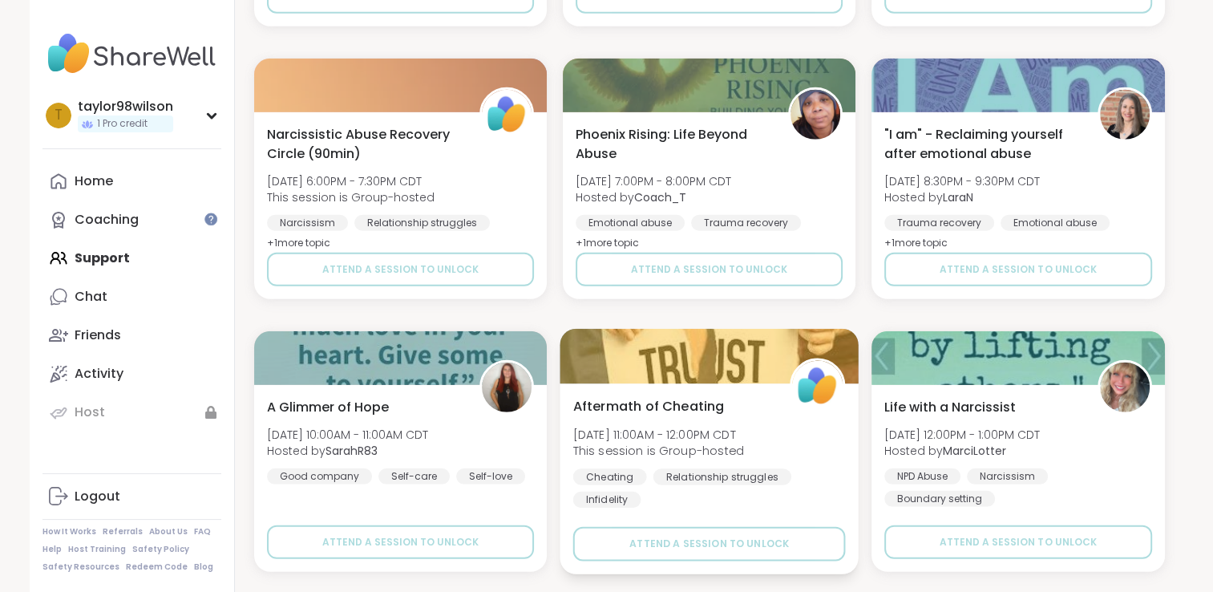
click at [799, 427] on div "Aftermath of Cheating Mon, Sep 22 | 11:00AM - 12:00PM CDT This session is Group…" at bounding box center [708, 451] width 273 height 111
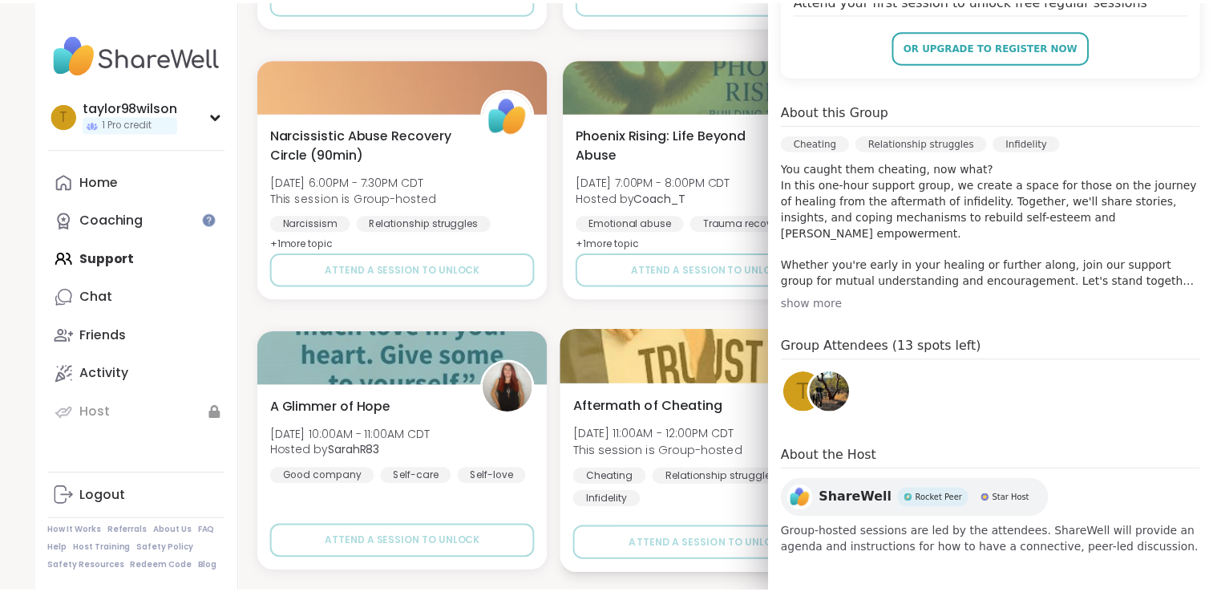
scroll to position [362, 0]
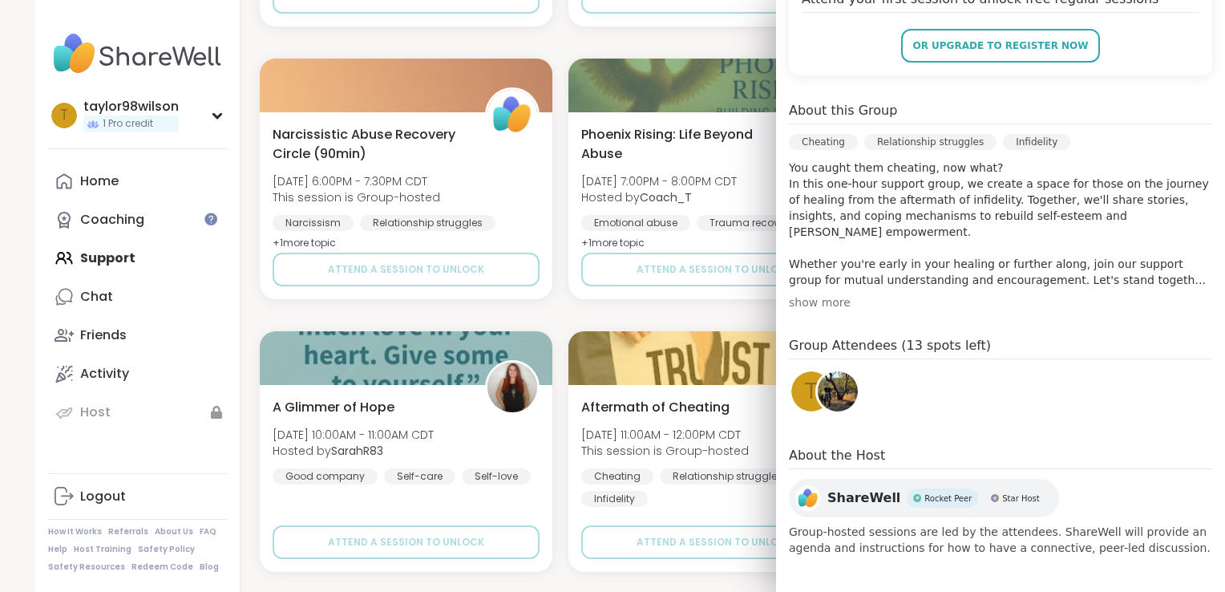
click at [789, 301] on div "show more" at bounding box center [1000, 302] width 423 height 16
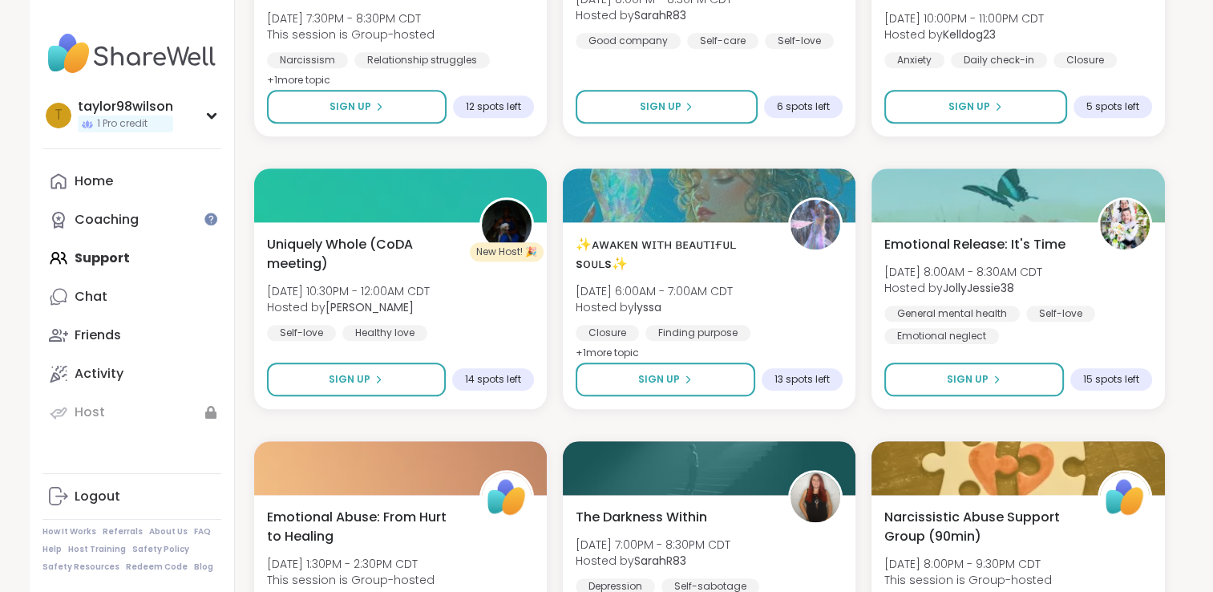
scroll to position [0, 0]
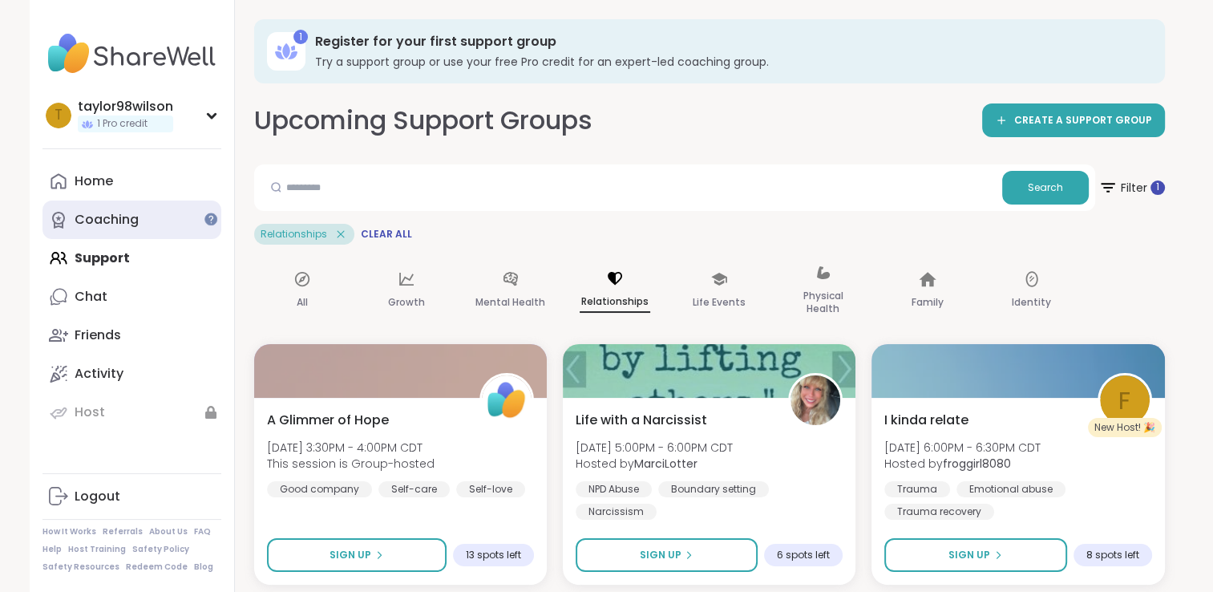
click at [140, 210] on link "Coaching" at bounding box center [131, 219] width 179 height 38
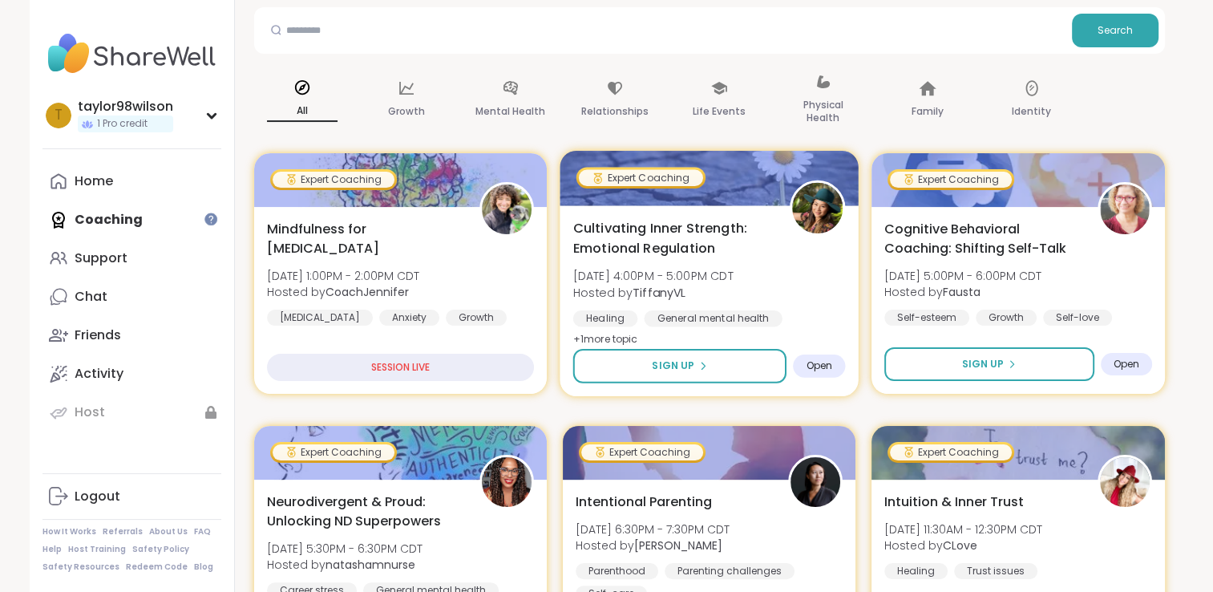
scroll to position [327, 0]
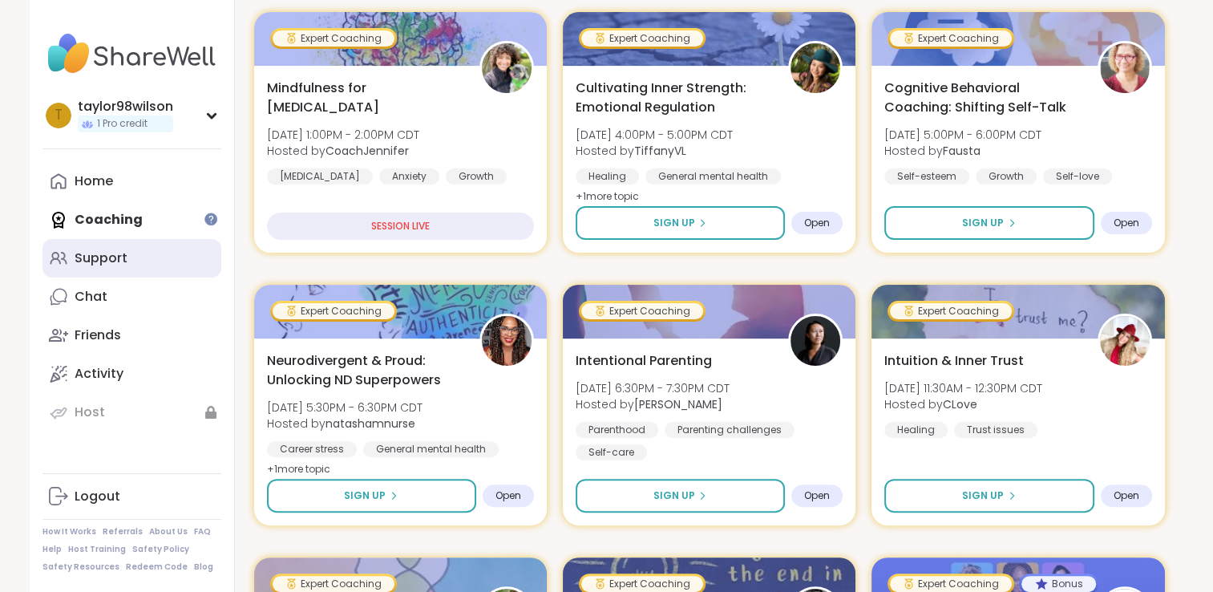
click at [176, 249] on link "Support" at bounding box center [131, 258] width 179 height 38
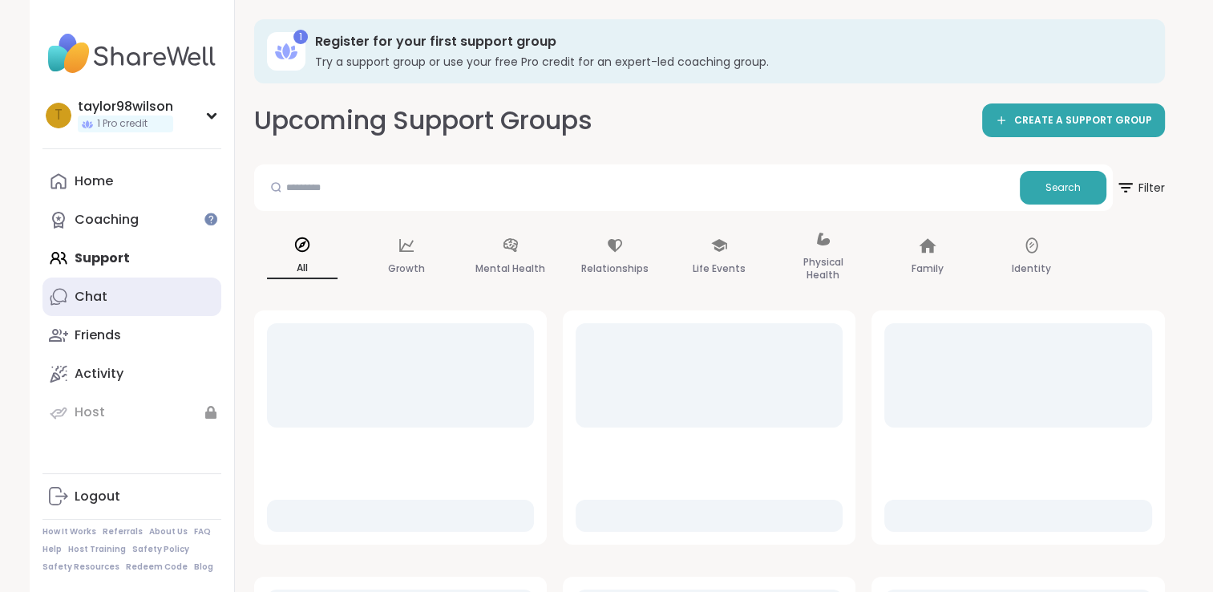
click at [156, 281] on link "Chat" at bounding box center [131, 296] width 179 height 38
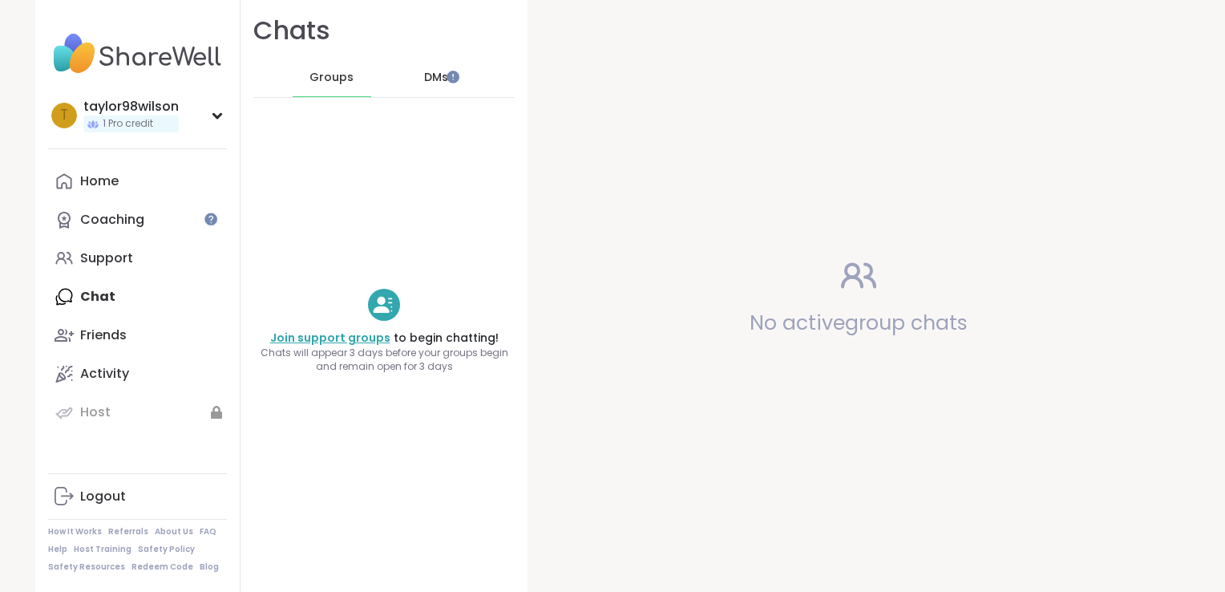
click at [312, 338] on link "Join support groups" at bounding box center [330, 338] width 120 height 16
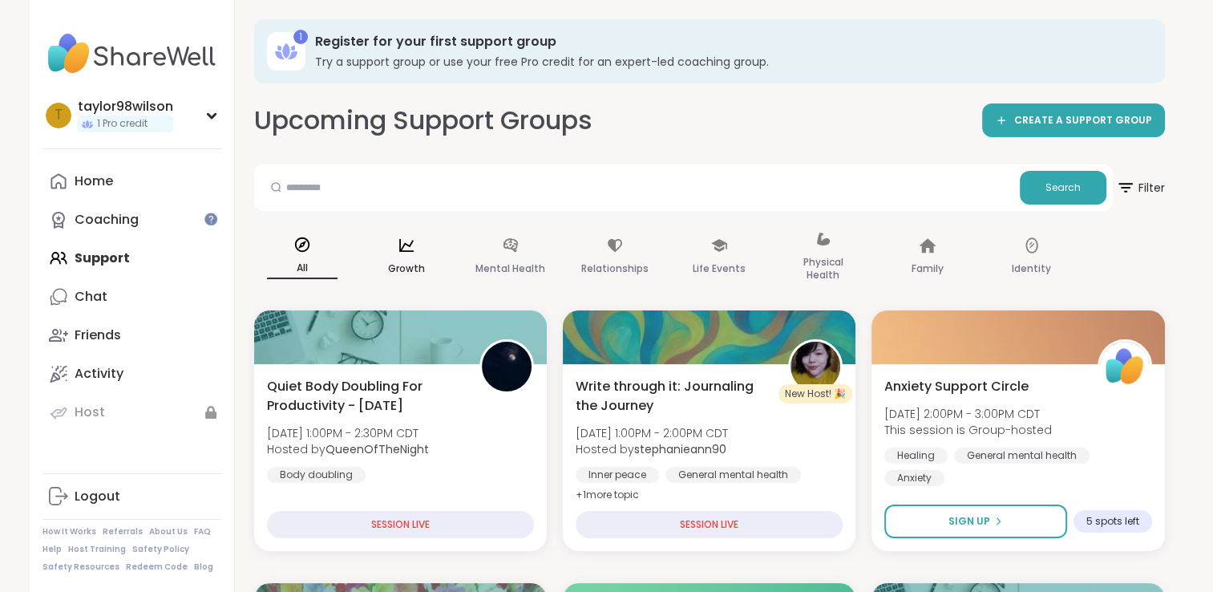
click at [409, 274] on p "Growth" at bounding box center [406, 268] width 37 height 19
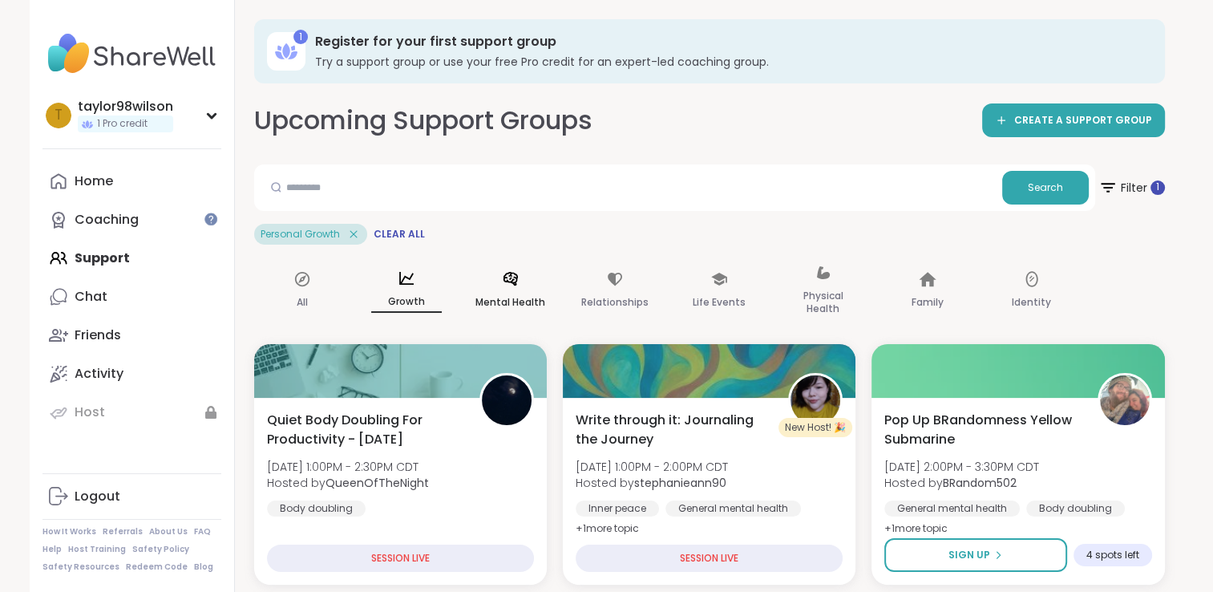
click at [512, 281] on icon at bounding box center [510, 279] width 14 height 14
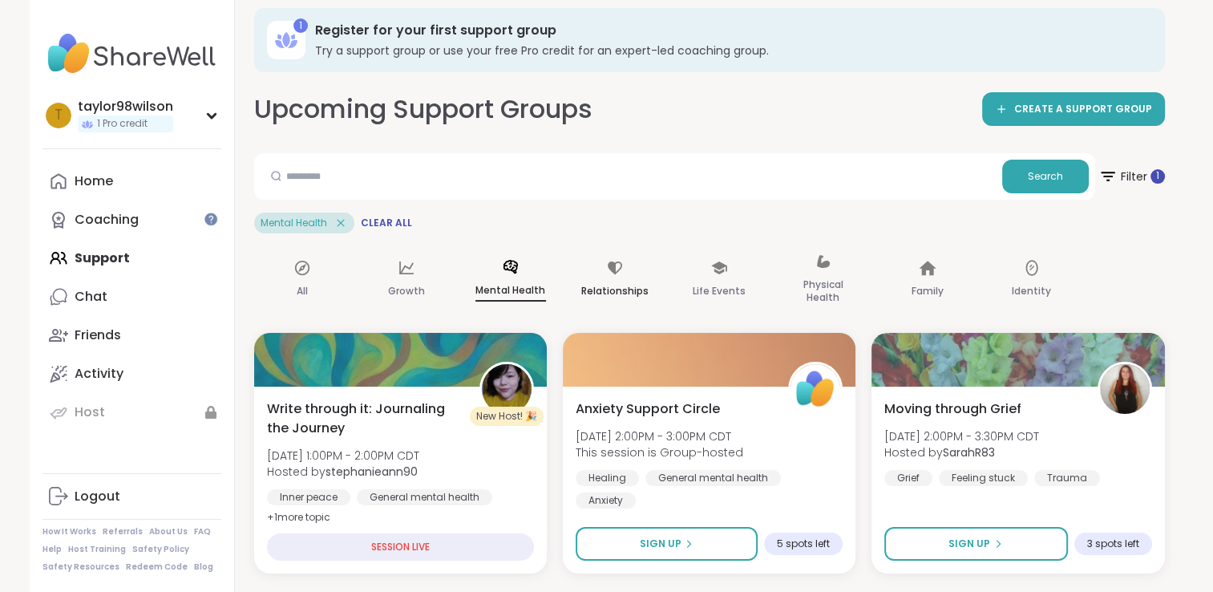
scroll to position [6, 0]
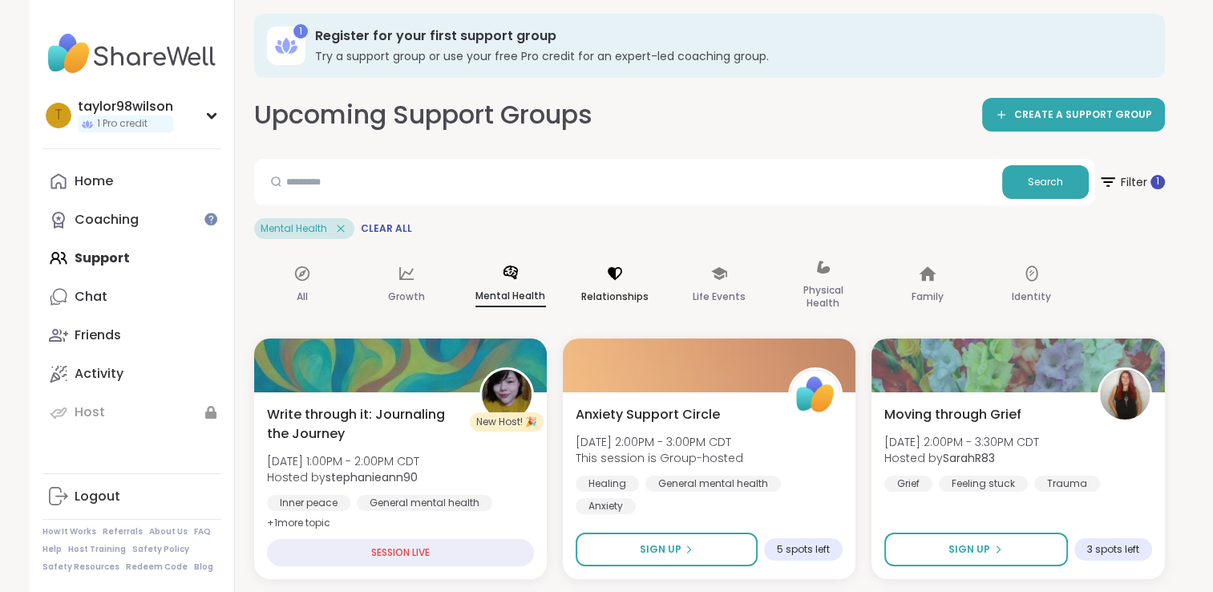
click at [618, 280] on icon at bounding box center [615, 274] width 18 height 18
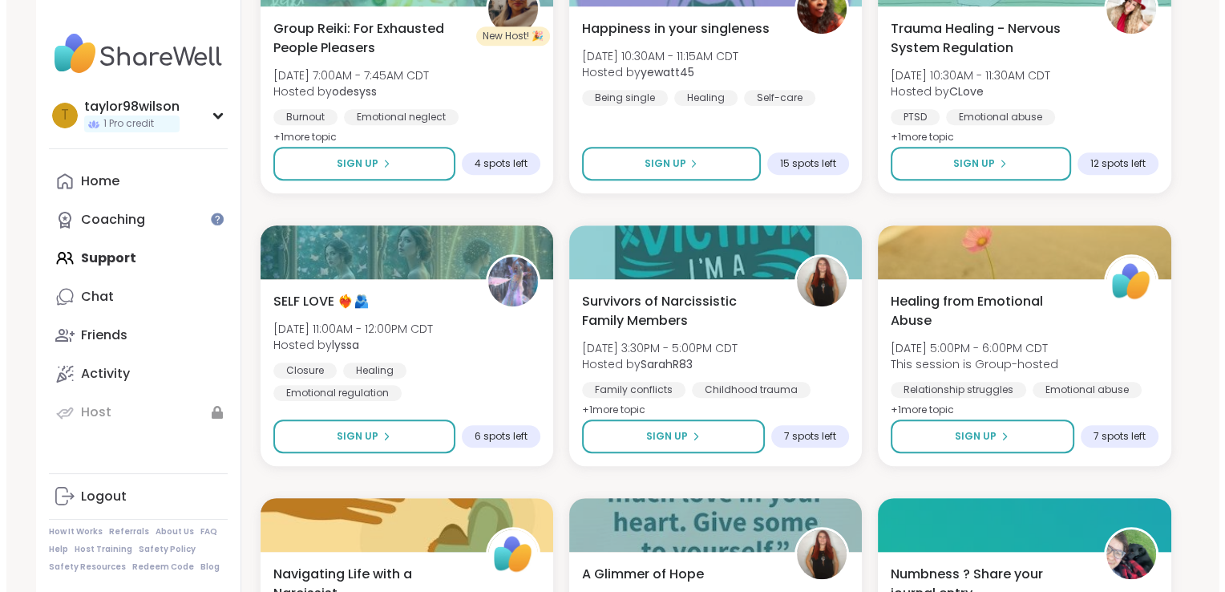
scroll to position [938, 0]
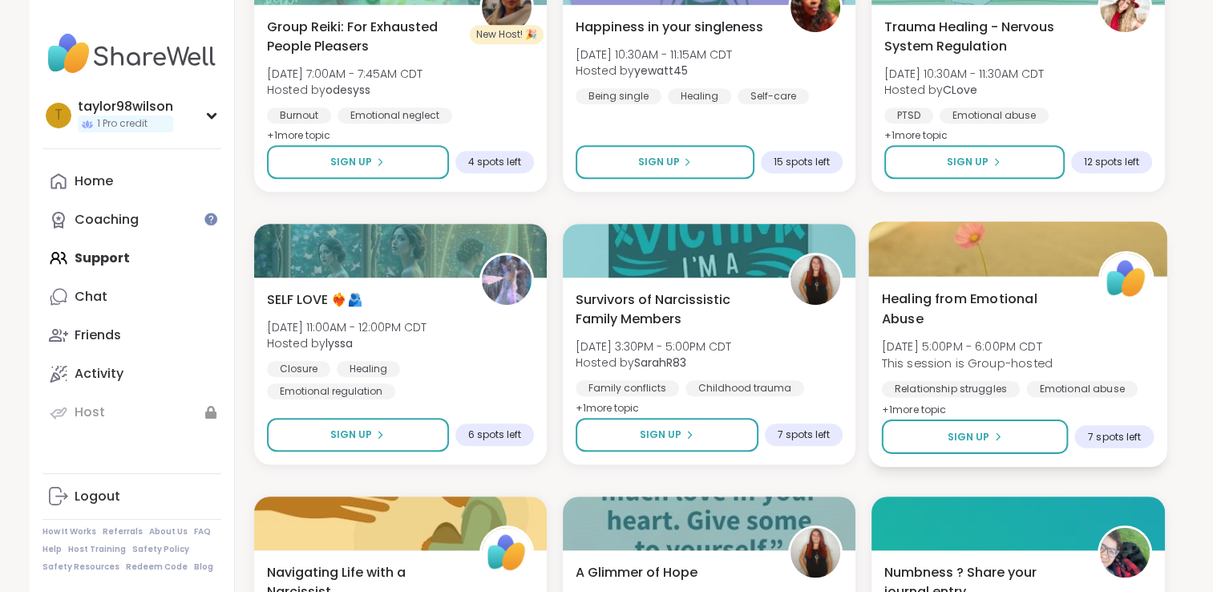
click at [949, 406] on div "Healing from Emotional Abuse Tue, Sep 16 | 5:00PM - 6:00PM CDT This session is …" at bounding box center [1018, 371] width 299 height 191
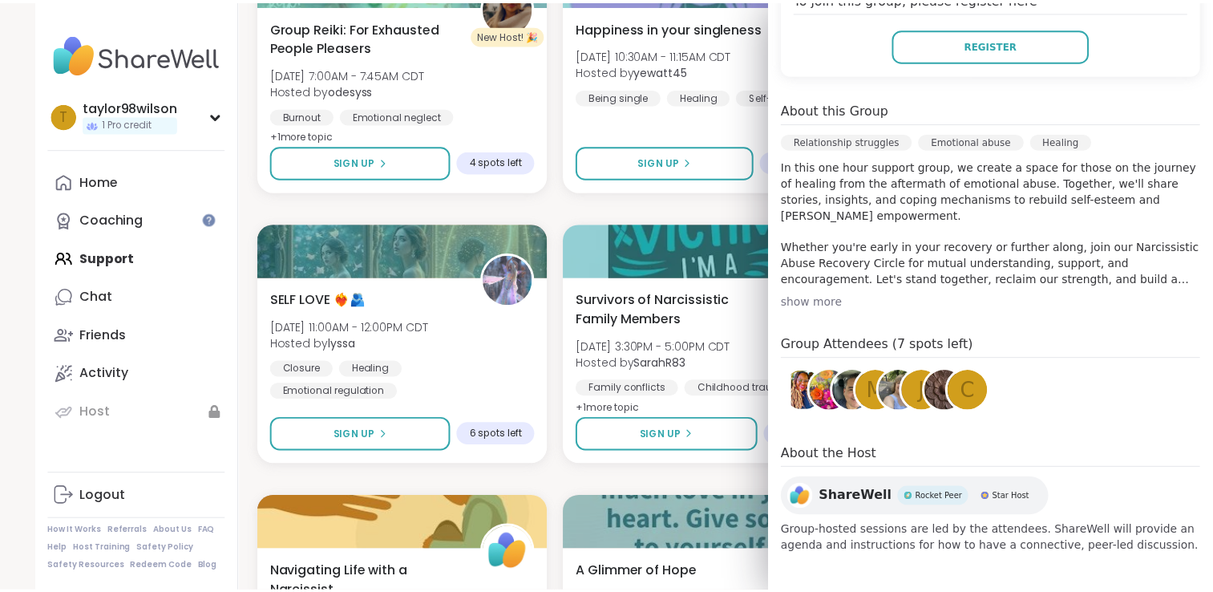
scroll to position [0, 0]
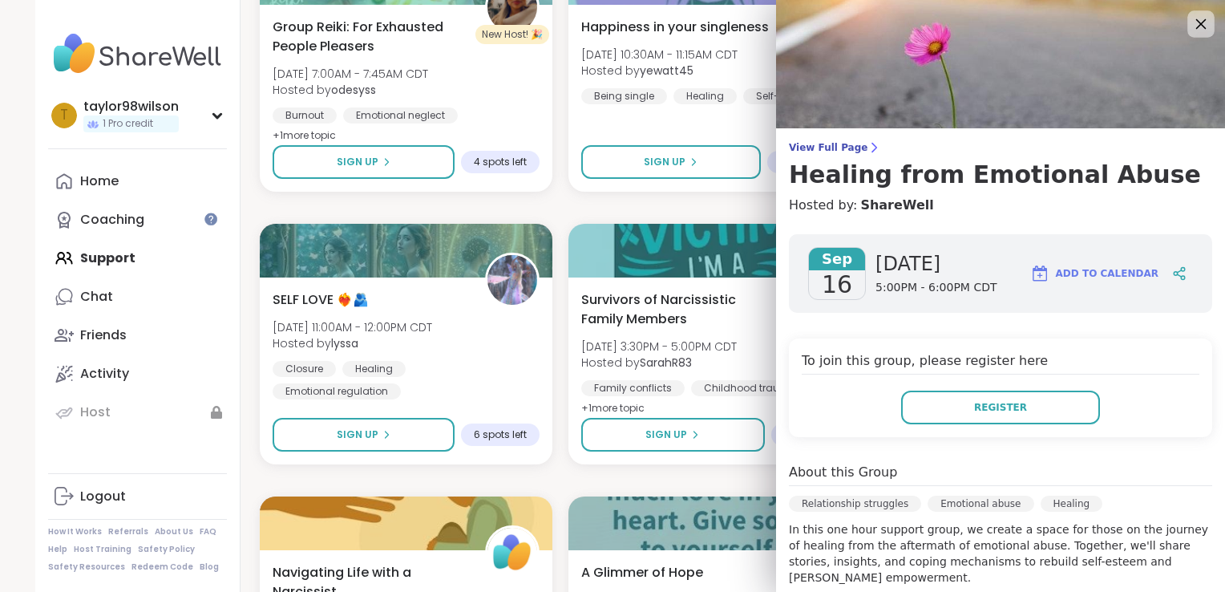
click at [1191, 15] on icon at bounding box center [1201, 24] width 20 height 20
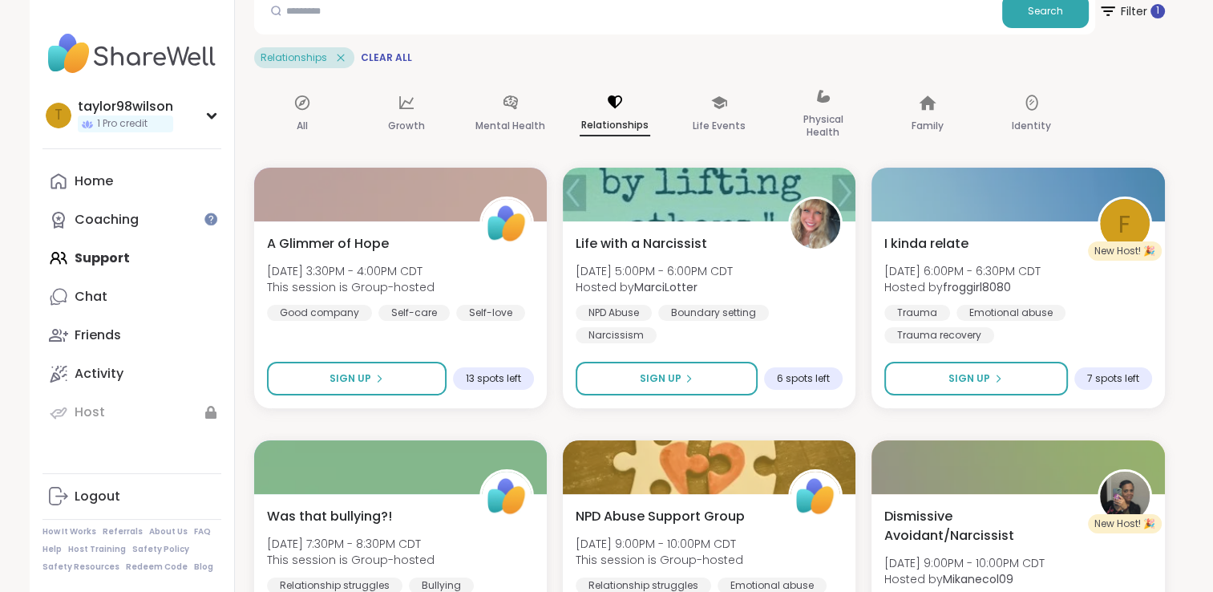
scroll to position [172, 0]
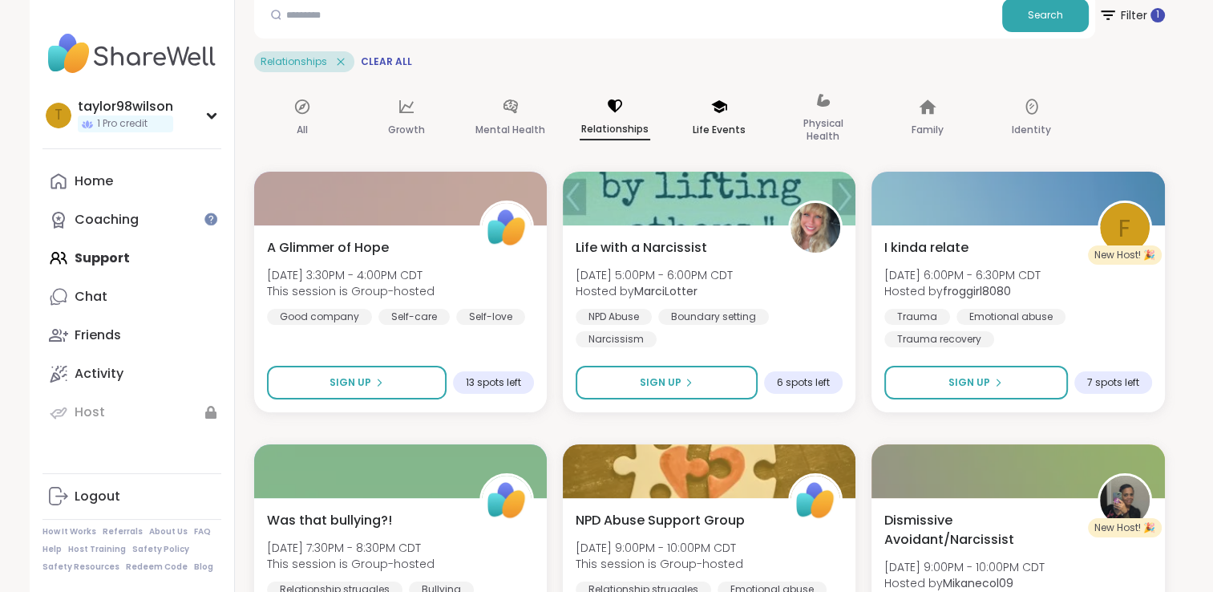
click at [694, 127] on p "Life Events" at bounding box center [719, 129] width 53 height 19
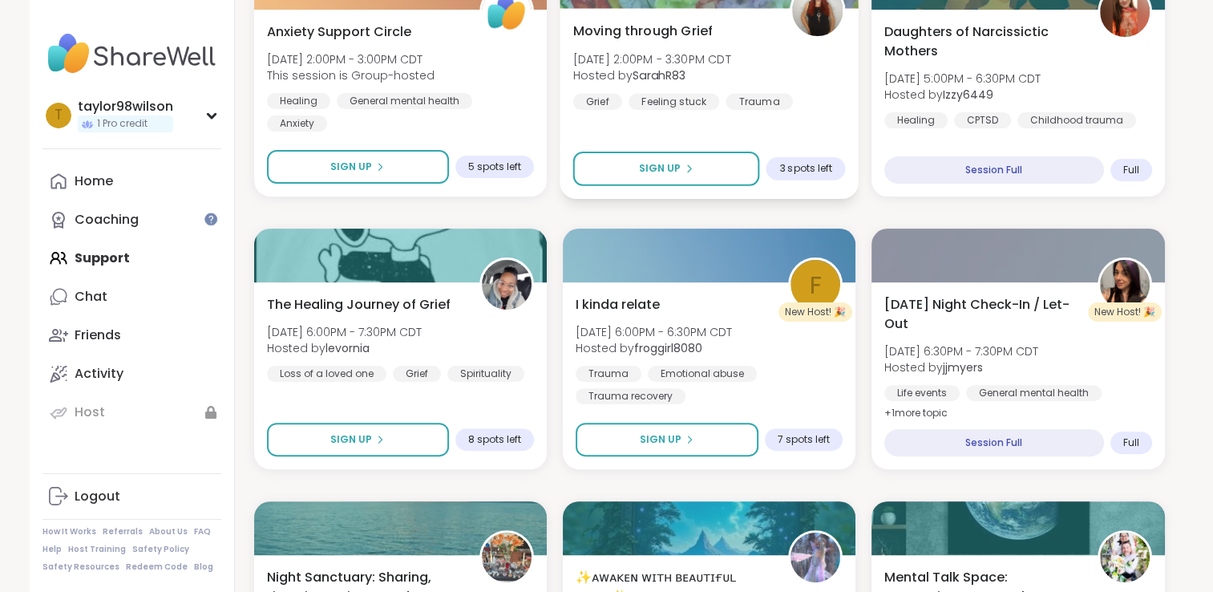
scroll to position [407, 0]
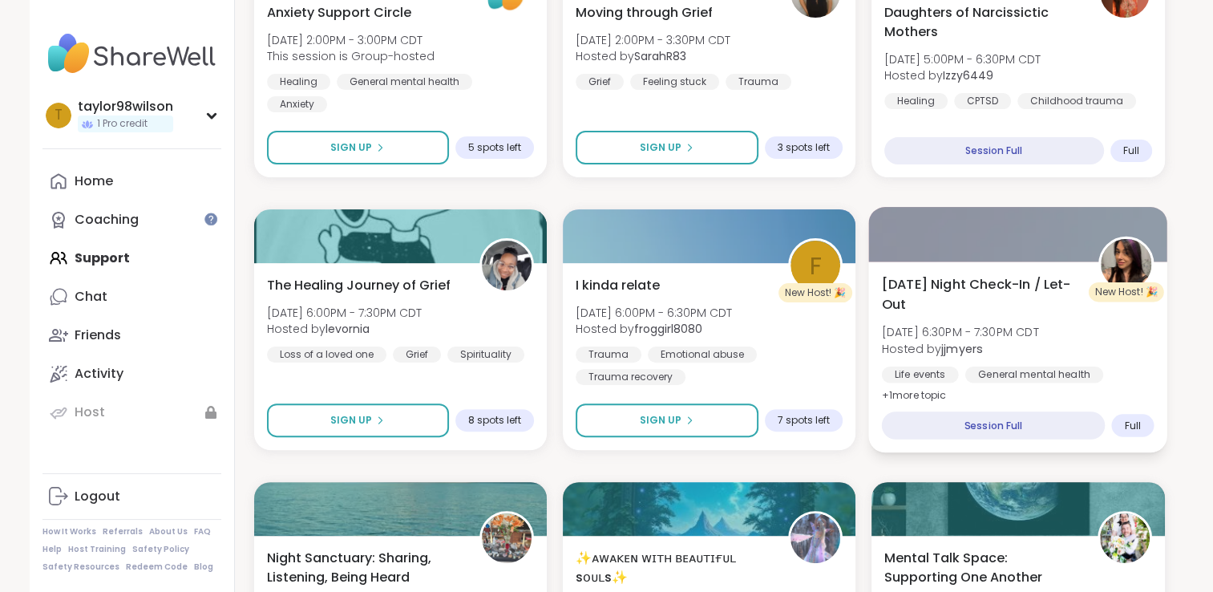
click at [902, 399] on span "+ 1 more topic" at bounding box center [914, 394] width 65 height 13
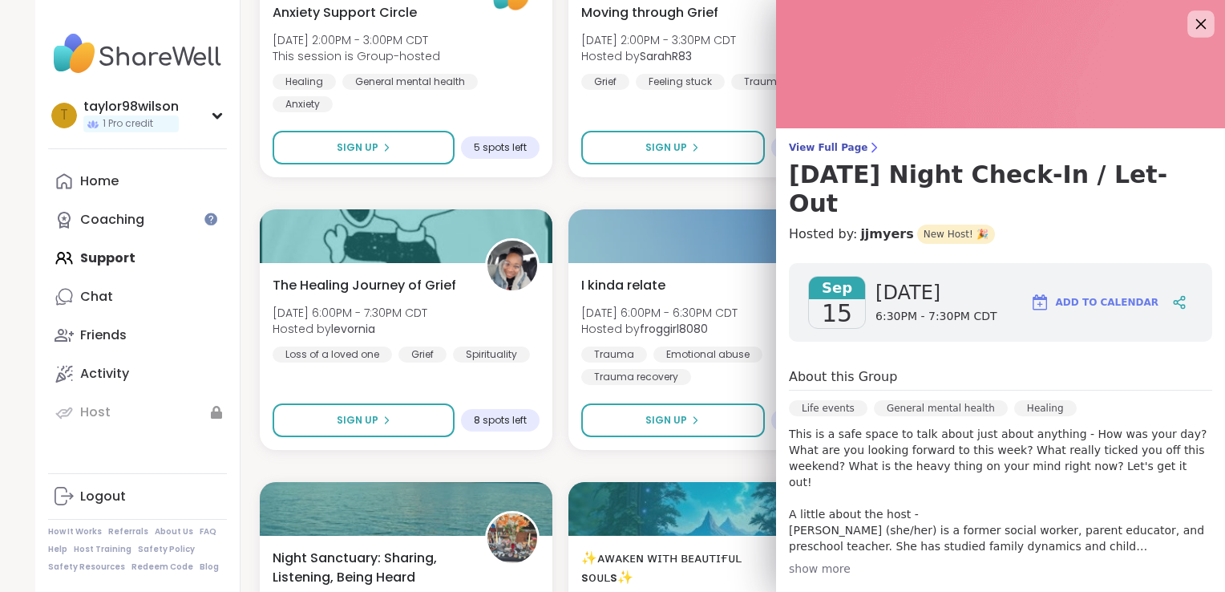
click at [1191, 30] on icon at bounding box center [1201, 24] width 20 height 20
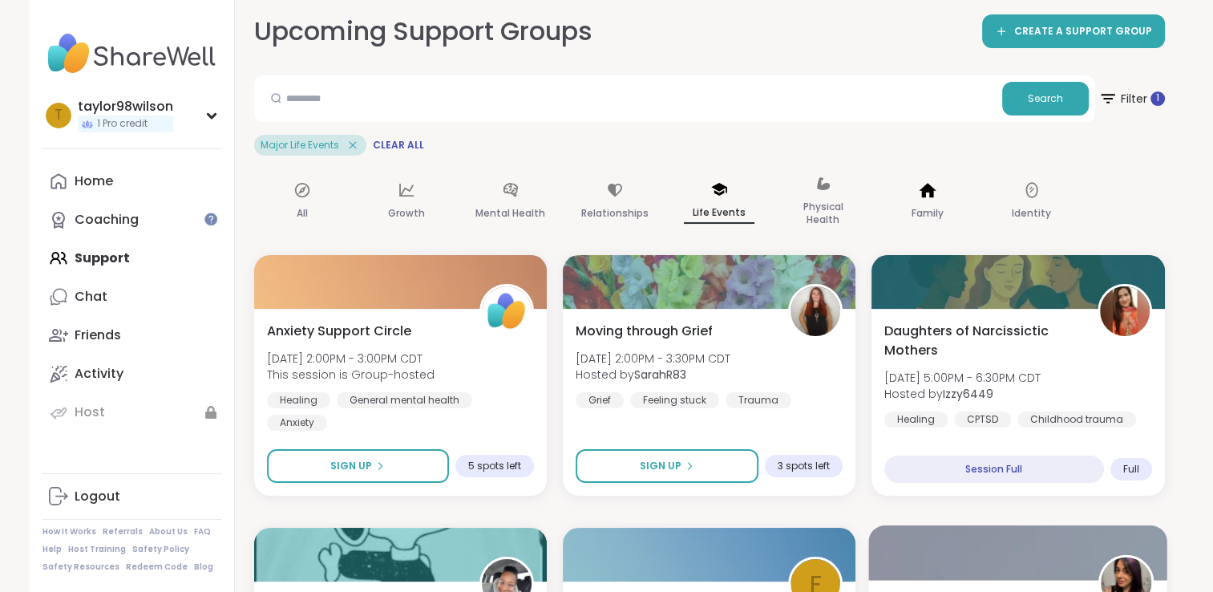
scroll to position [0, 0]
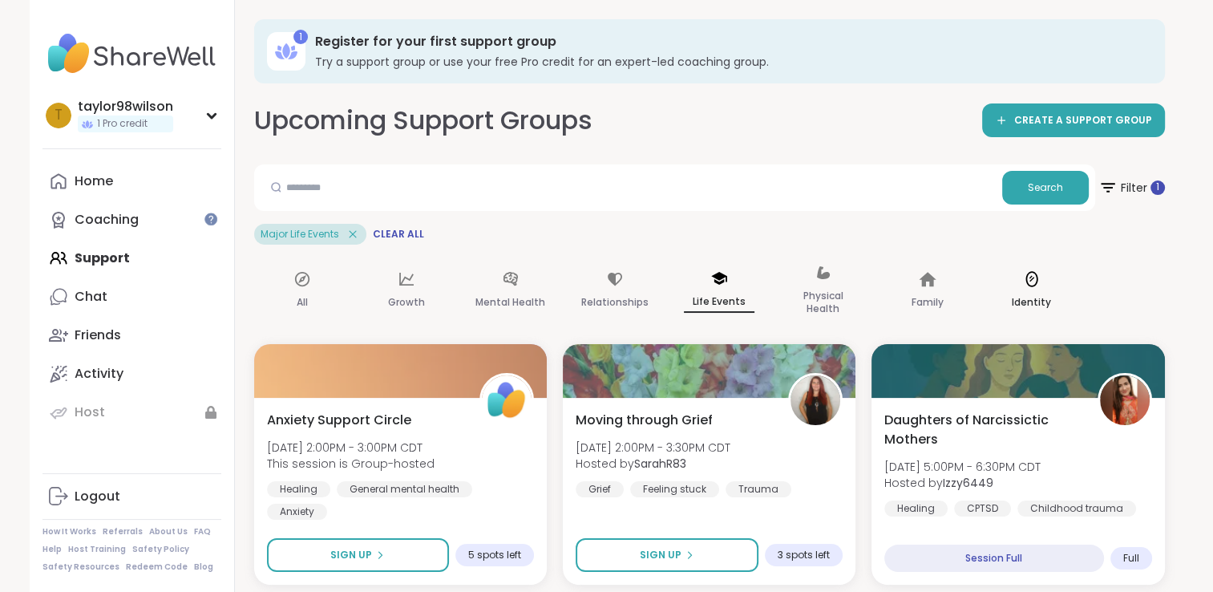
click at [1034, 277] on icon at bounding box center [1032, 279] width 18 height 18
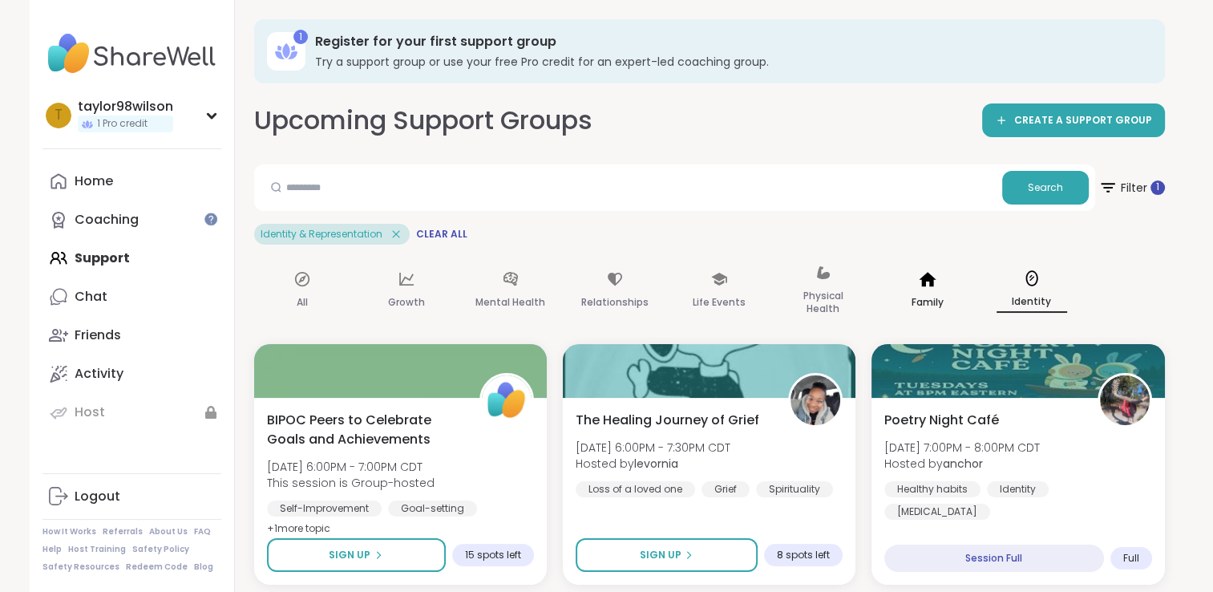
click at [935, 293] on p "Family" at bounding box center [928, 302] width 32 height 19
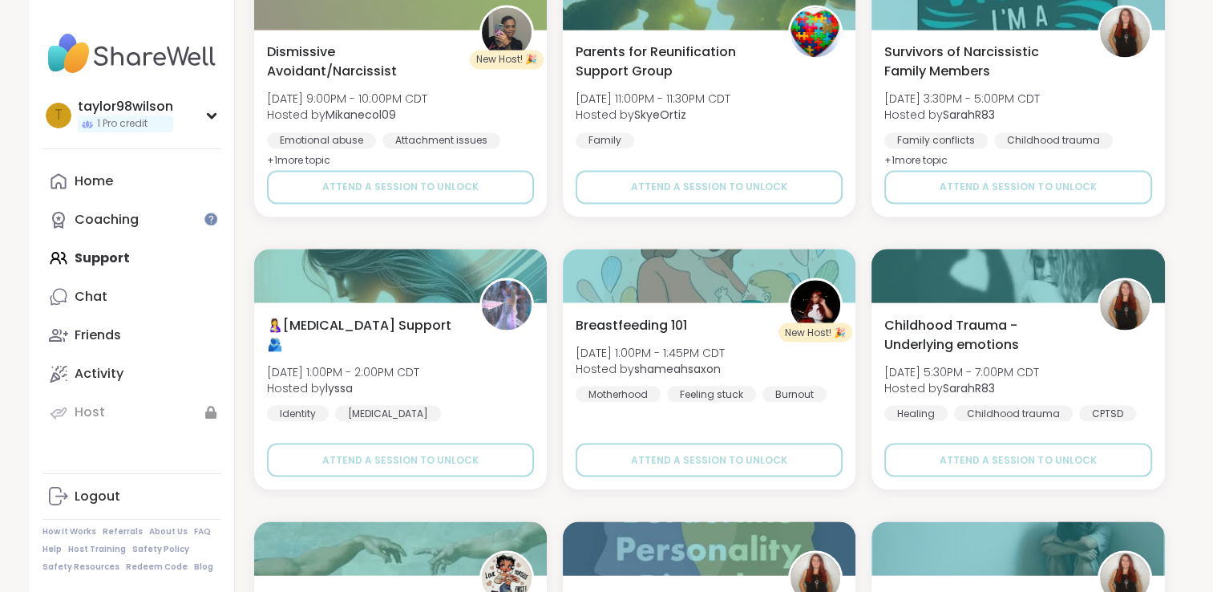
scroll to position [3057, 0]
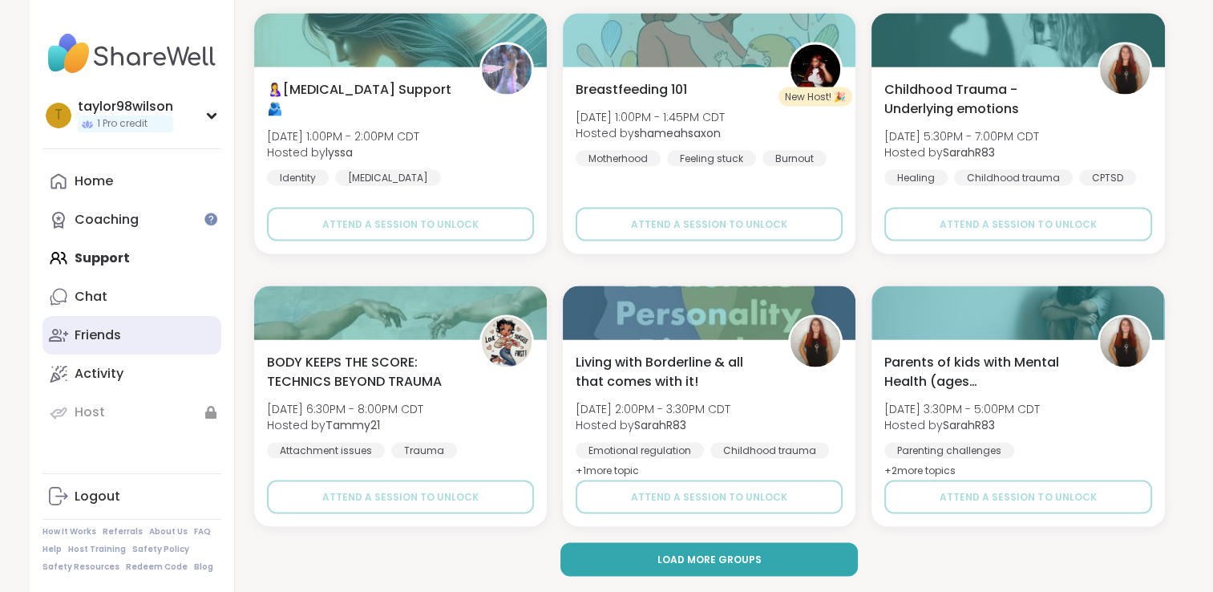
click at [141, 338] on link "Friends" at bounding box center [131, 335] width 179 height 38
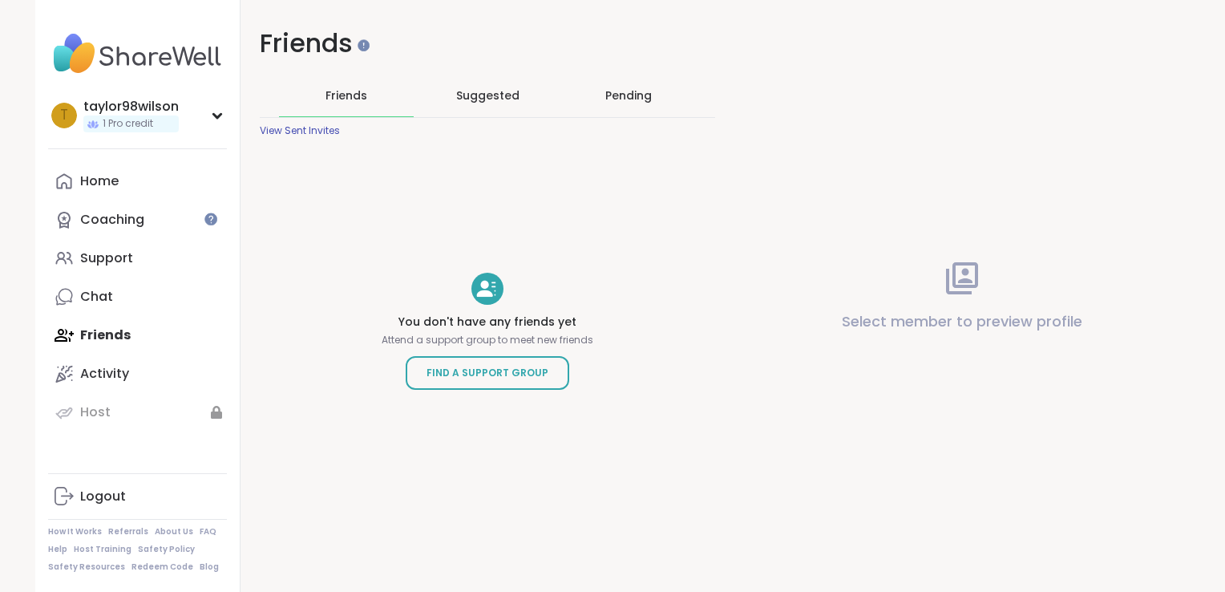
click at [508, 95] on span "Suggested" at bounding box center [487, 95] width 63 height 16
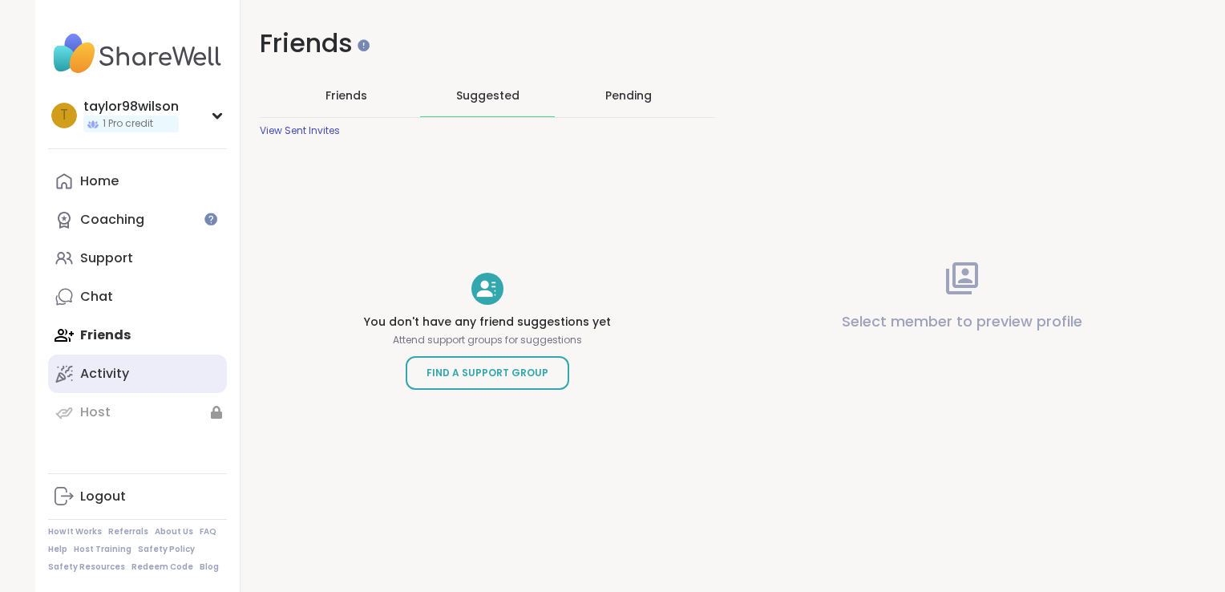
click at [104, 370] on div "Activity" at bounding box center [104, 374] width 49 height 18
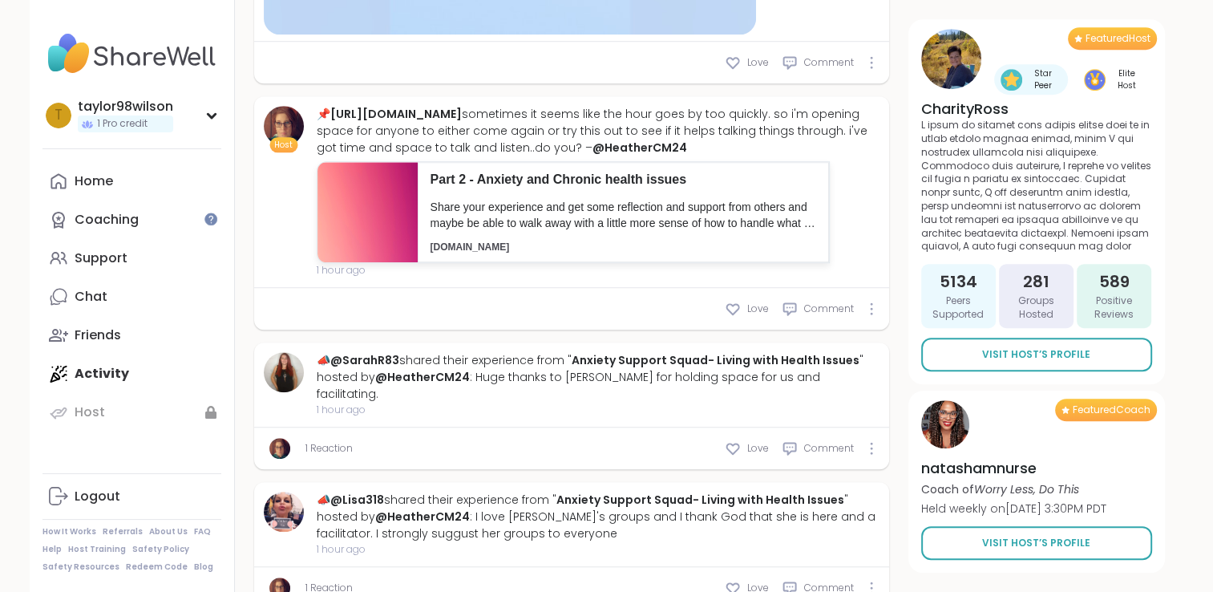
scroll to position [1071, 0]
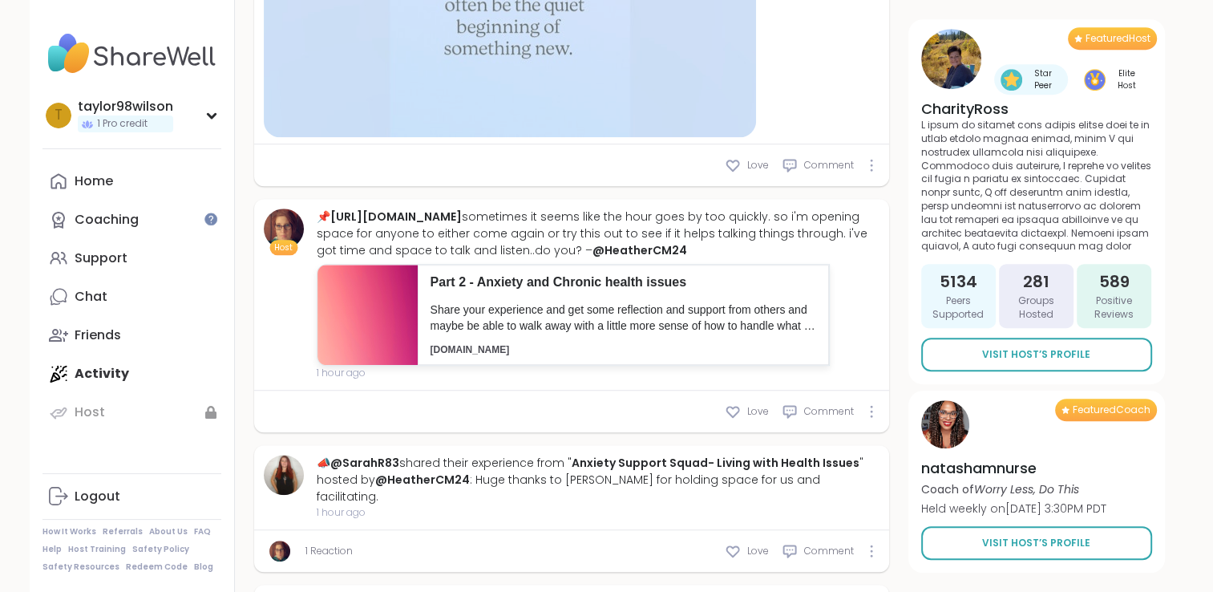
type textarea "*"
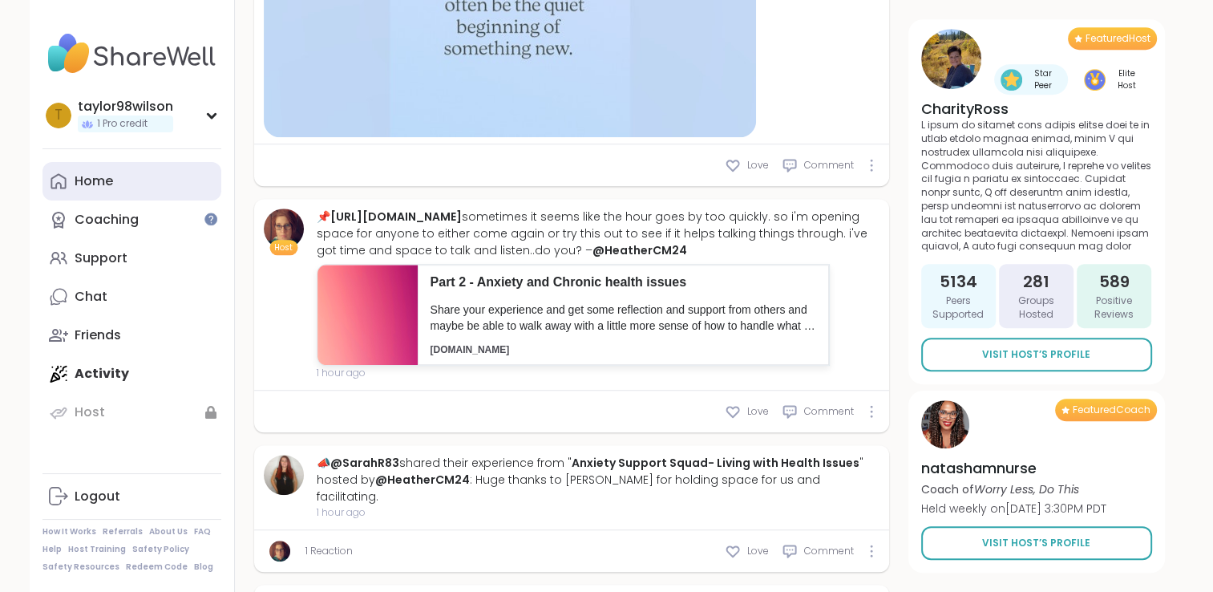
click at [101, 170] on link "Home" at bounding box center [131, 181] width 179 height 38
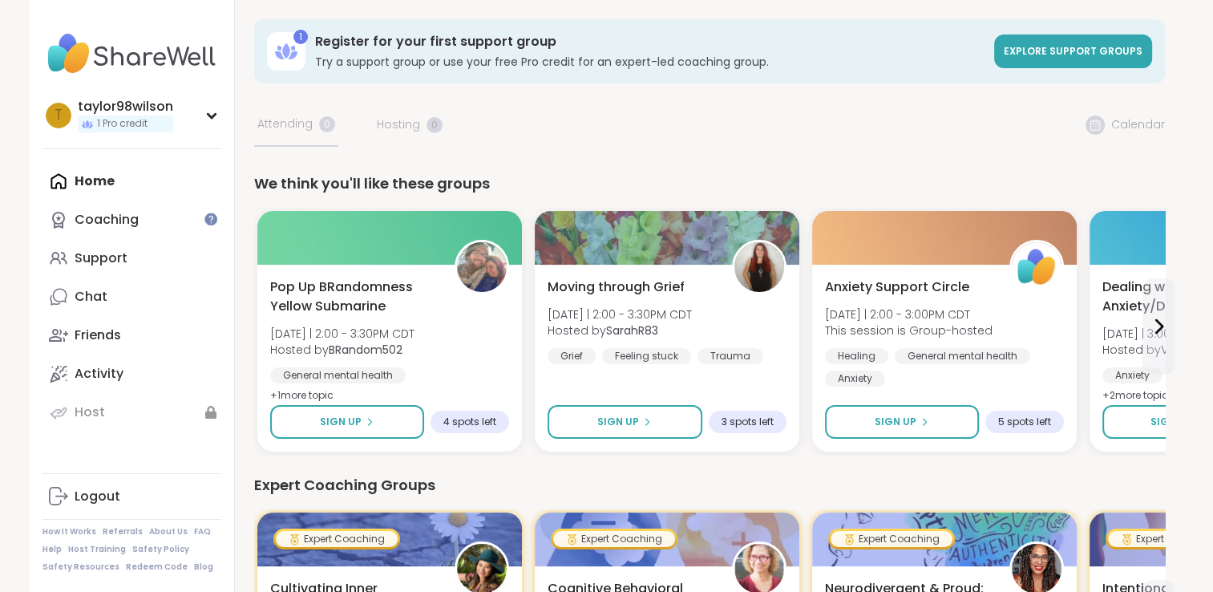
click at [205, 113] on icon at bounding box center [211, 115] width 13 height 8
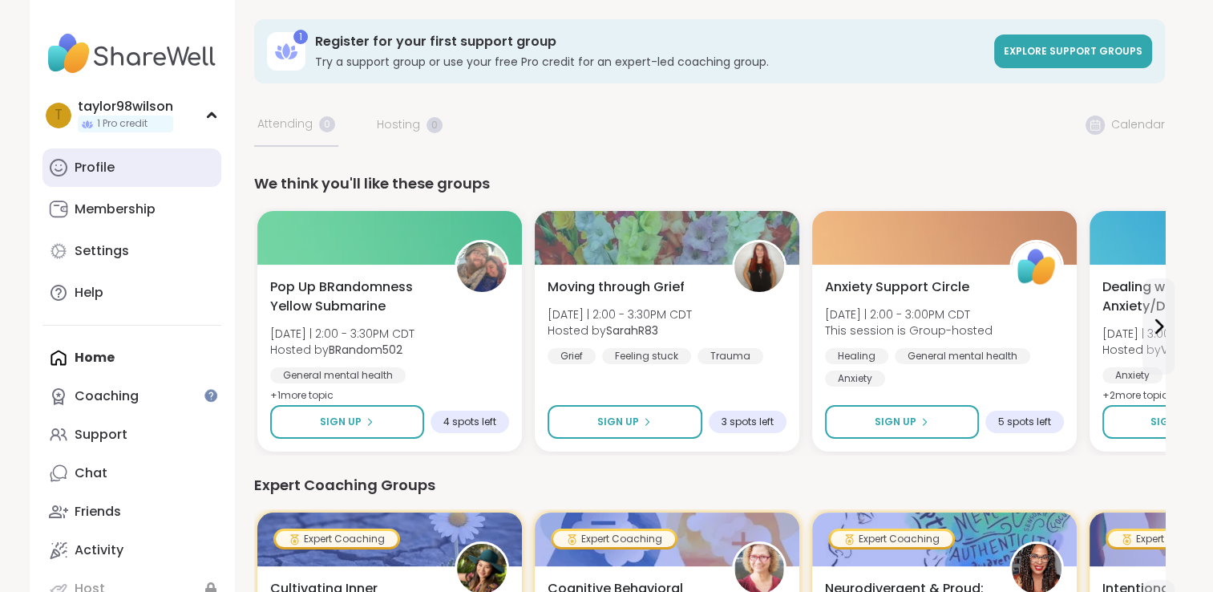
click at [178, 161] on link "Profile" at bounding box center [131, 167] width 179 height 38
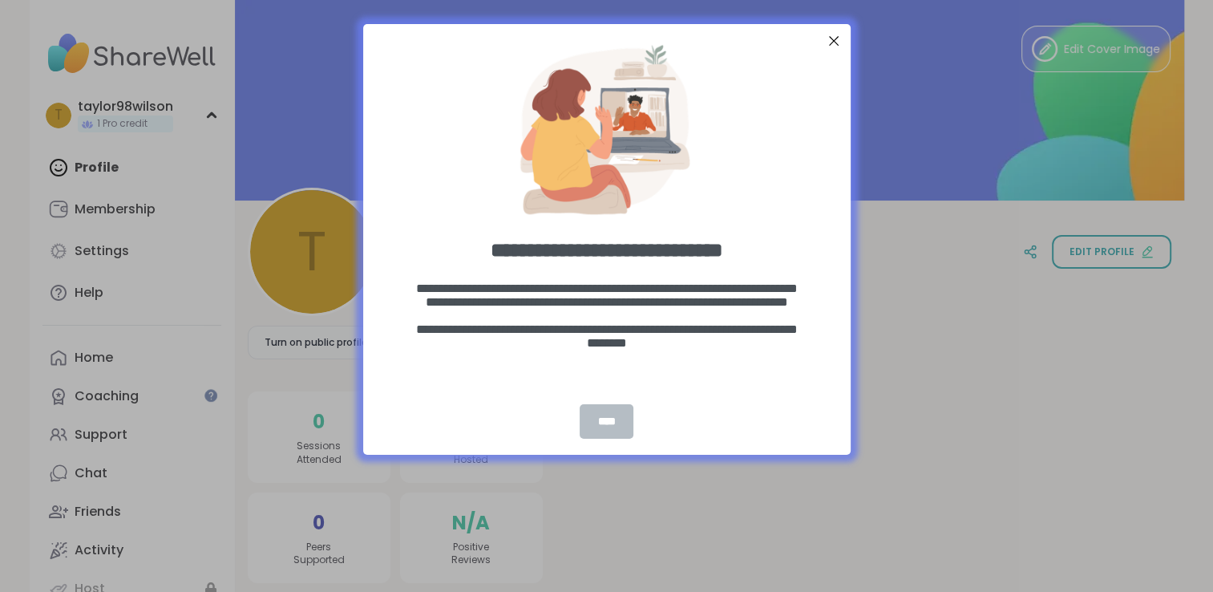
click at [621, 412] on div "****" at bounding box center [606, 421] width 53 height 34
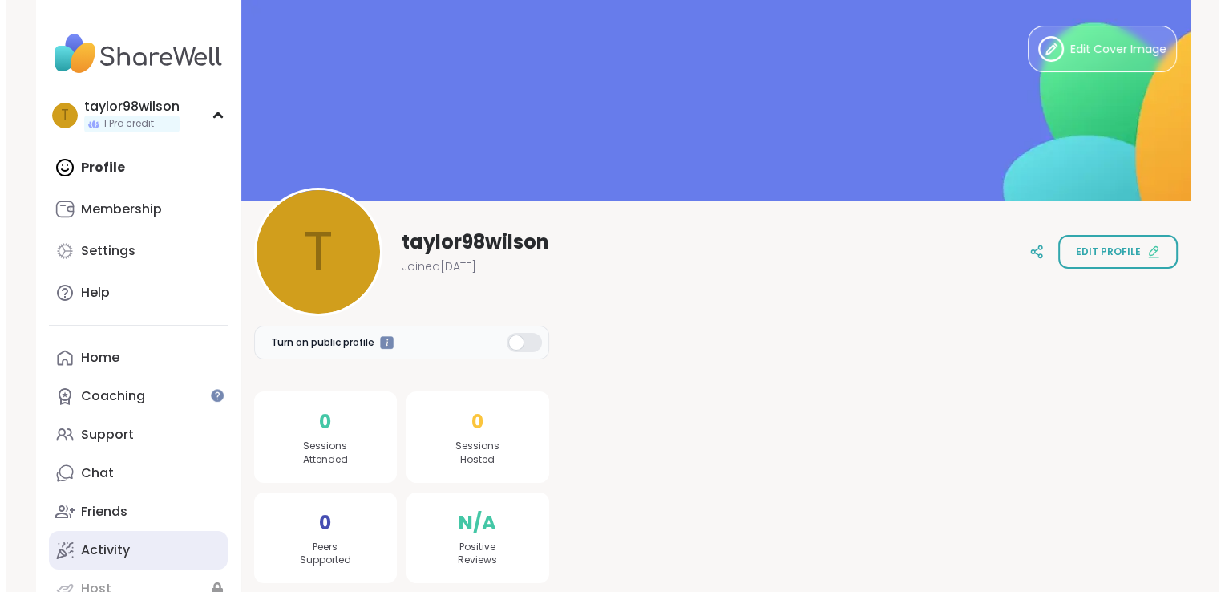
scroll to position [148, 0]
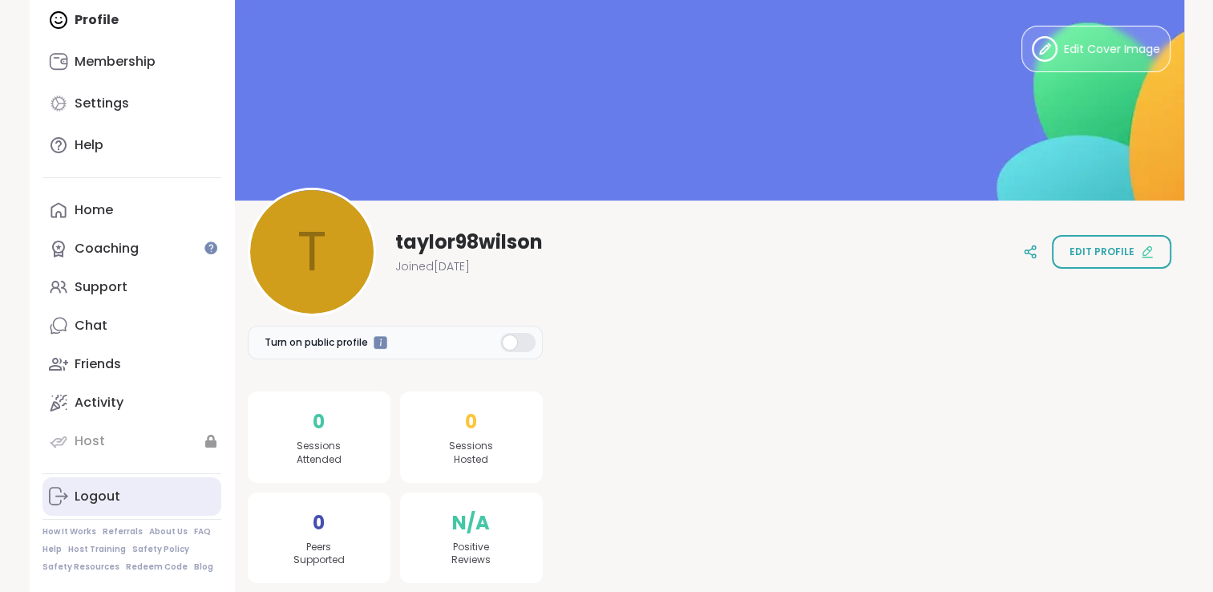
click at [93, 492] on div "Logout" at bounding box center [98, 497] width 46 height 18
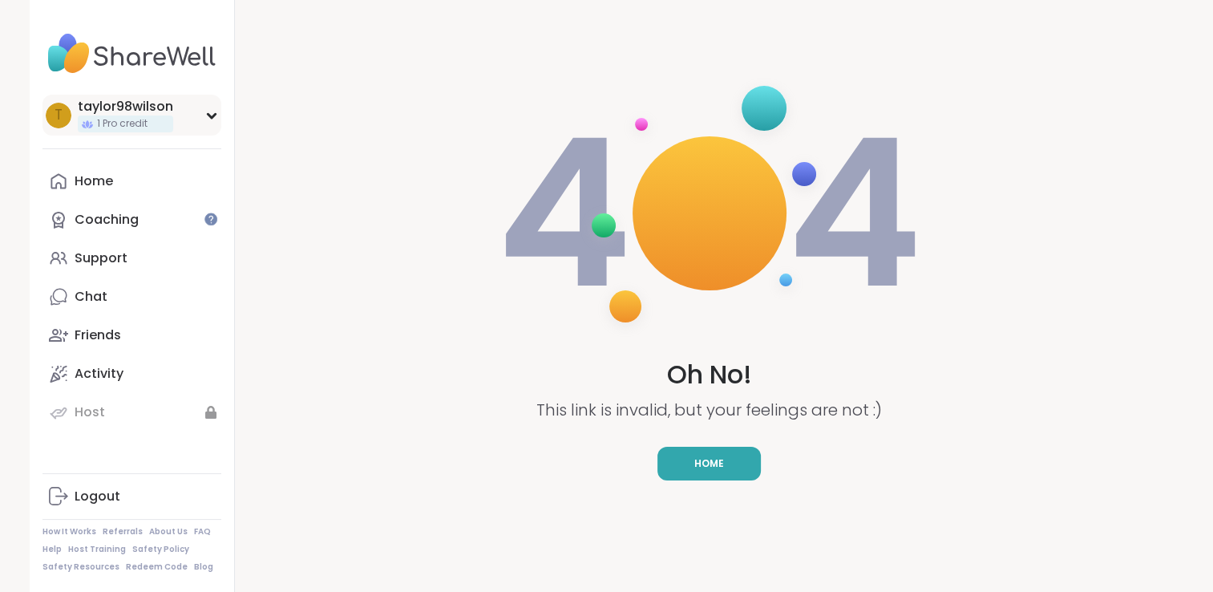
click at [156, 130] on div "1 Pro credit" at bounding box center [125, 123] width 95 height 17
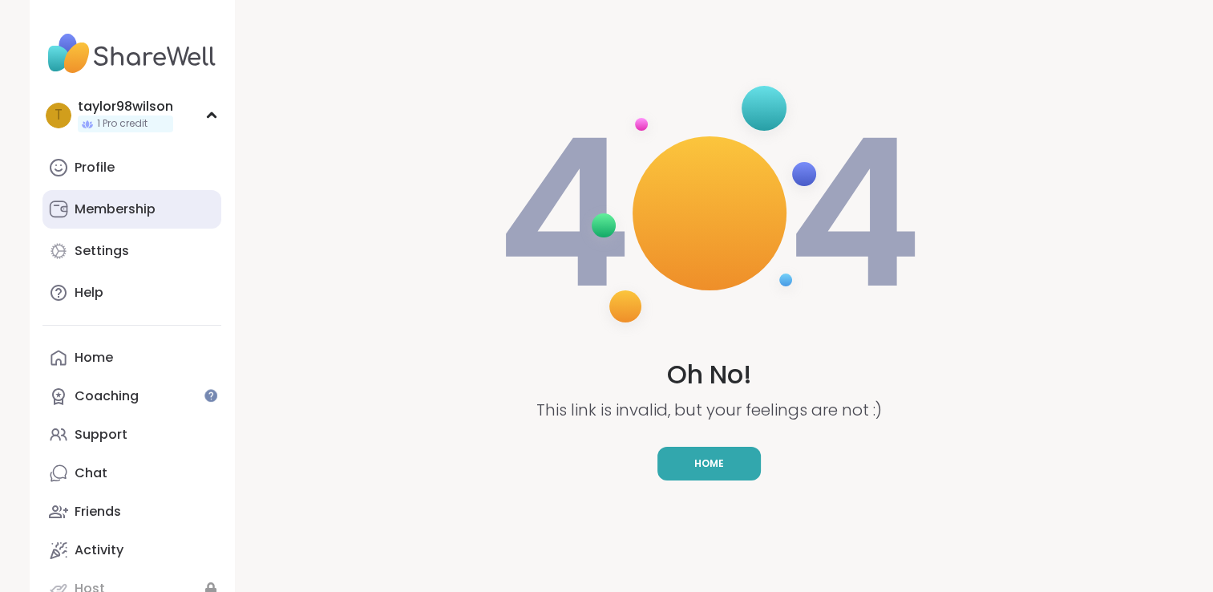
click at [146, 216] on div "Membership" at bounding box center [115, 209] width 81 height 18
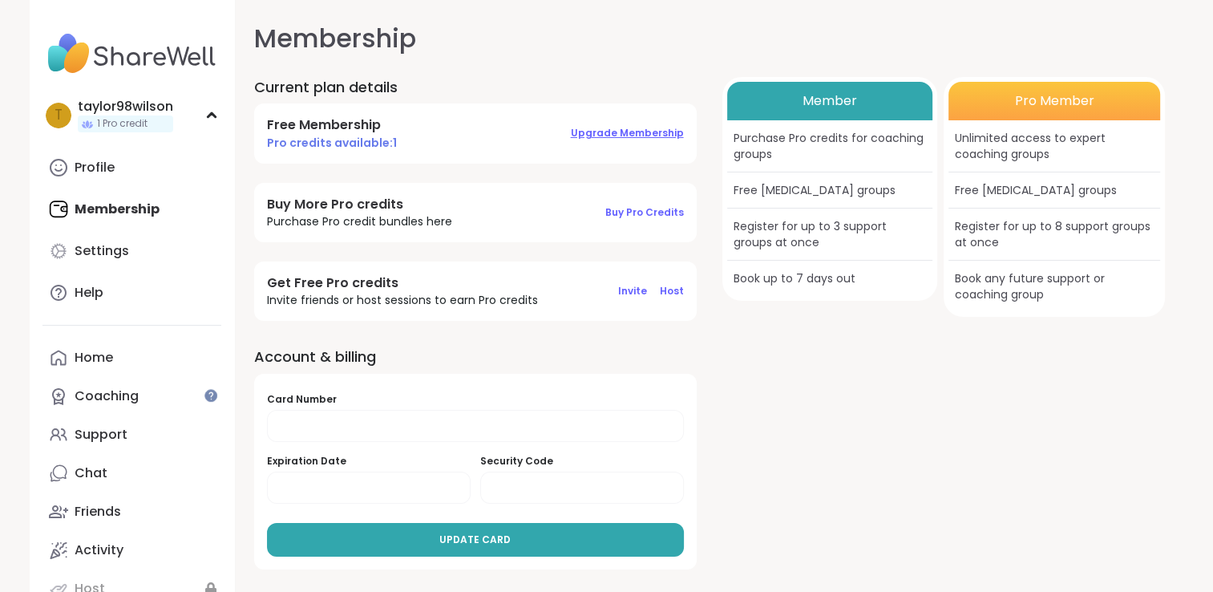
click at [648, 133] on span "Upgrade Membership" at bounding box center [627, 133] width 113 height 14
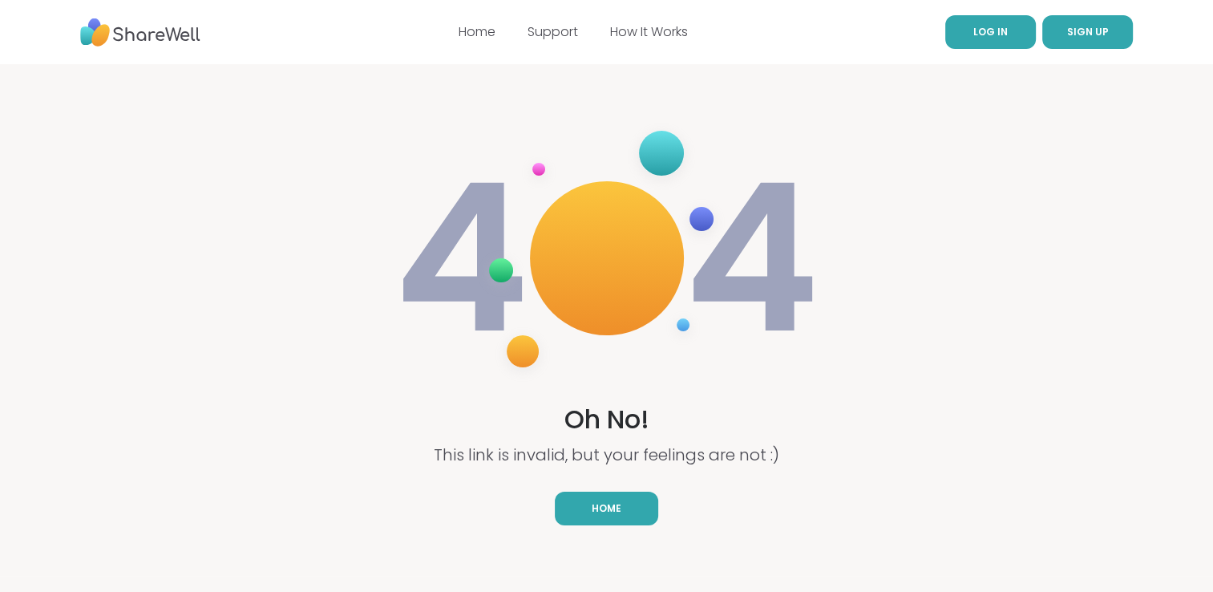
click at [1017, 33] on link "LOG IN" at bounding box center [990, 32] width 91 height 34
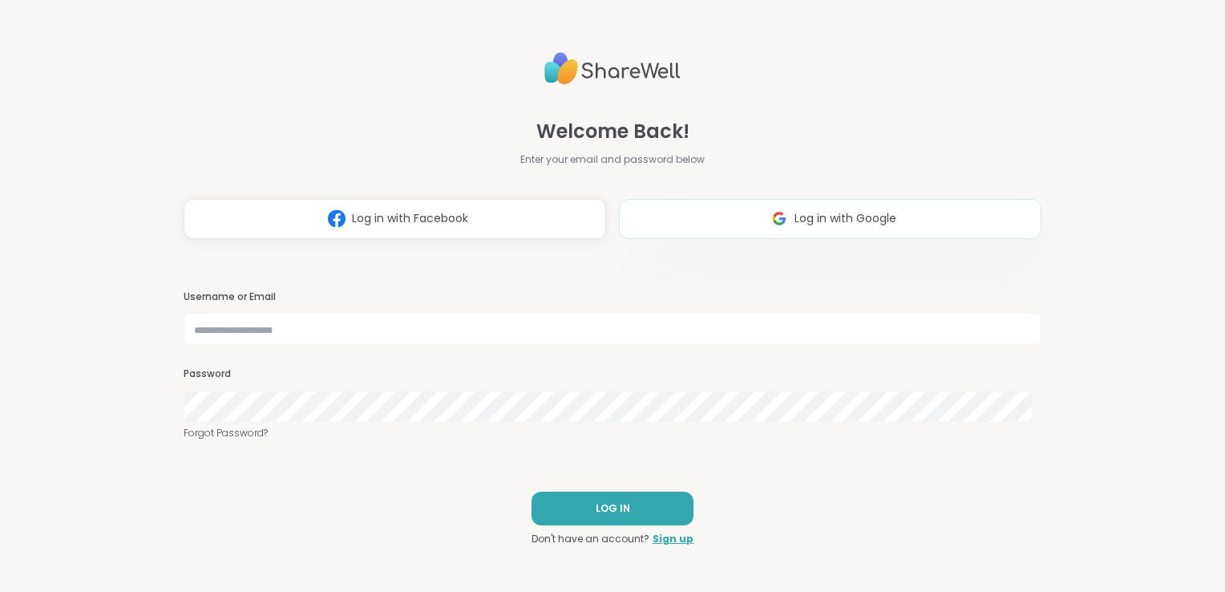
click at [819, 213] on span "Log in with Google" at bounding box center [846, 218] width 102 height 17
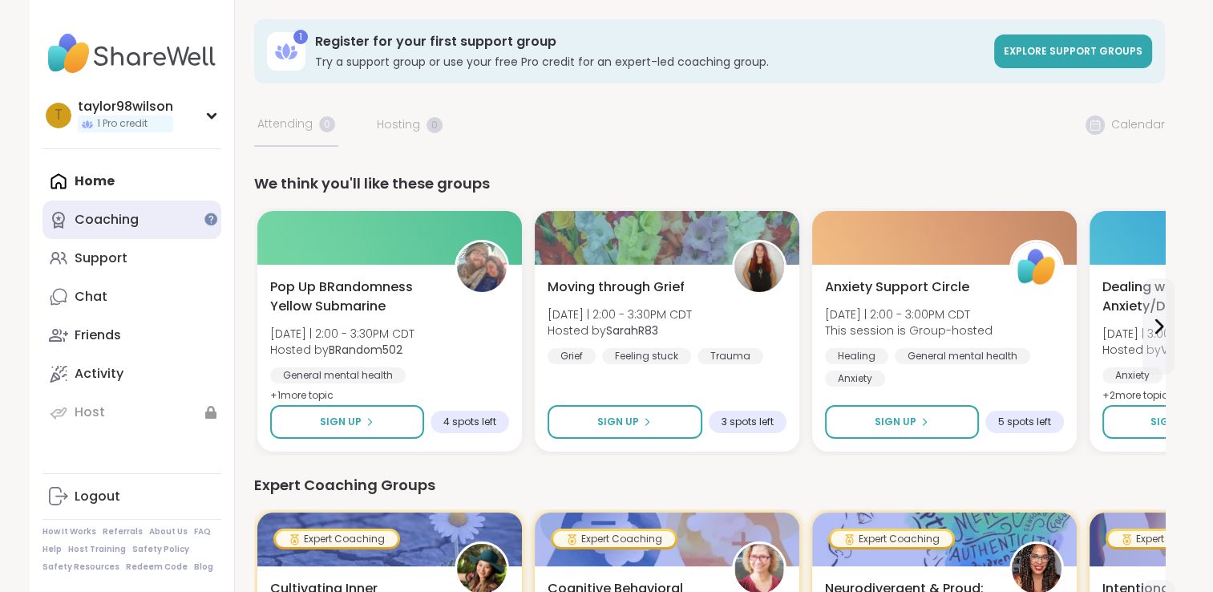
click at [195, 222] on link "Coaching" at bounding box center [131, 219] width 179 height 38
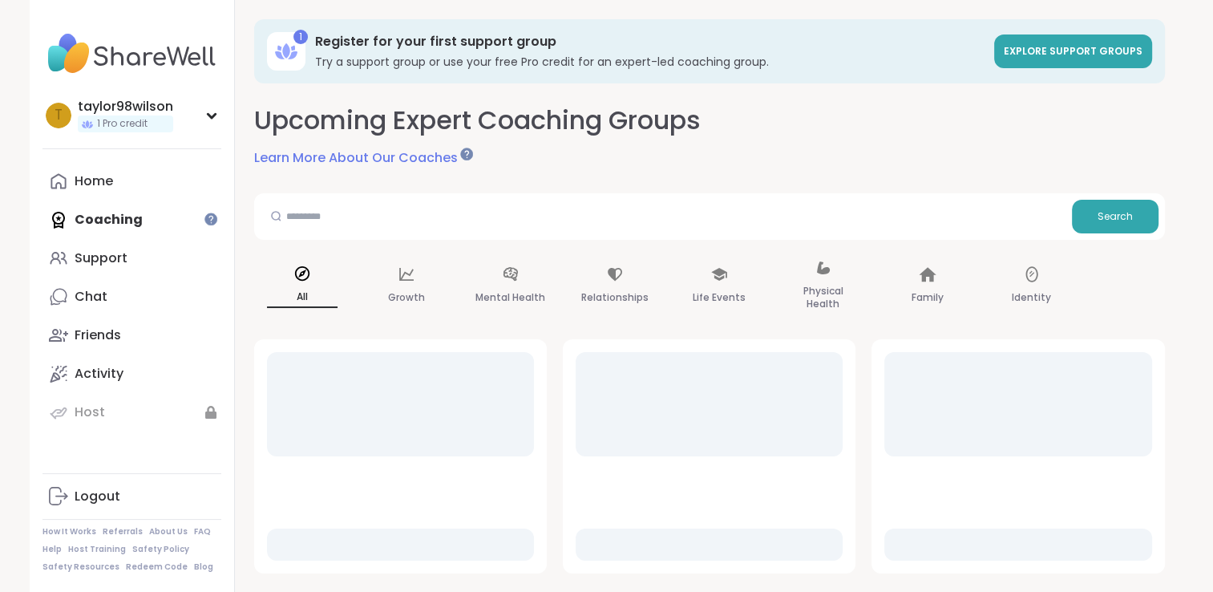
click at [424, 61] on h3 "Try a support group or use your free Pro credit for an expert-led coaching grou…" at bounding box center [650, 62] width 670 height 16
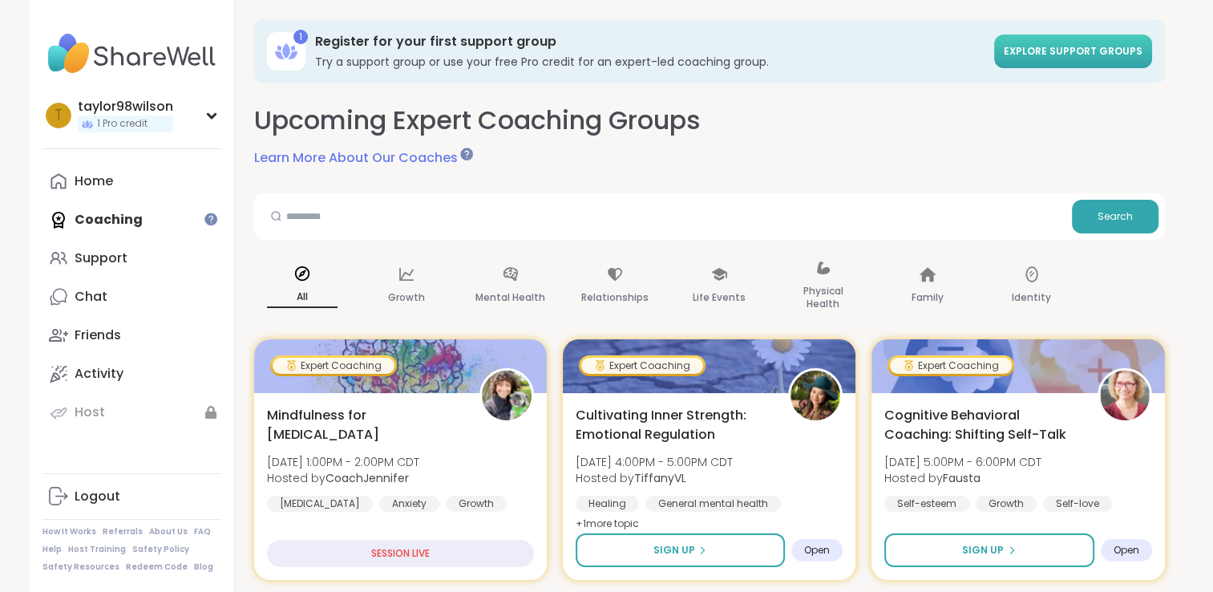
click at [1040, 44] on span "Explore support groups" at bounding box center [1073, 51] width 139 height 14
